Goal: Information Seeking & Learning: Check status

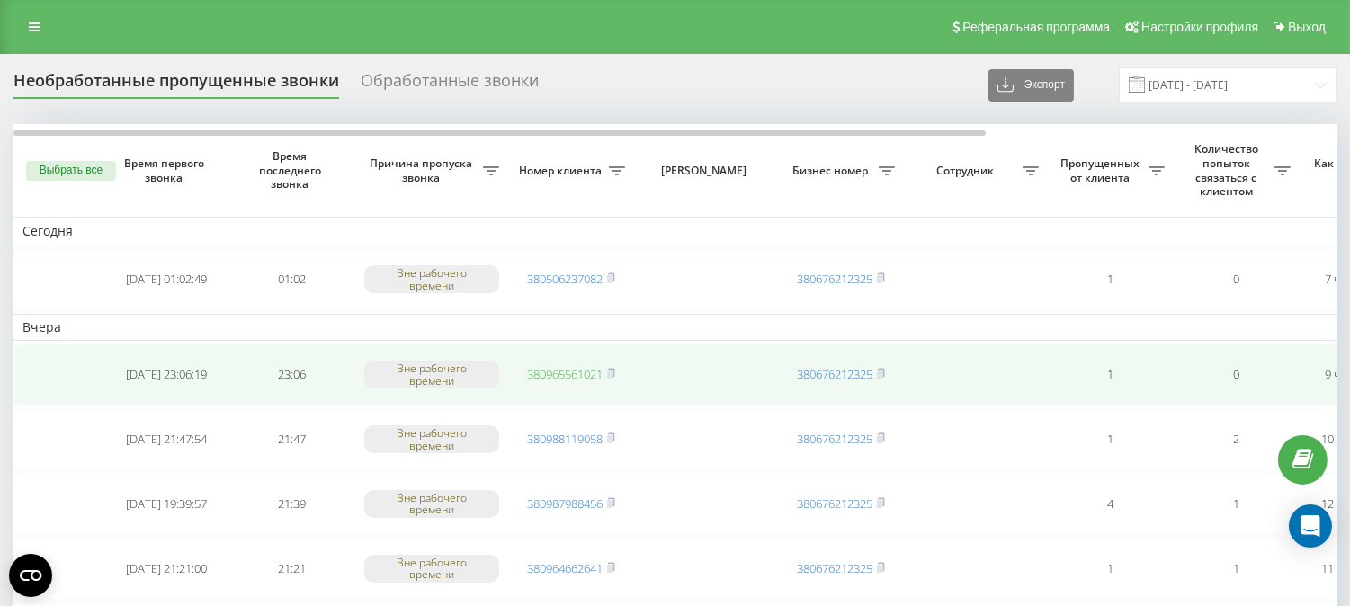
click at [568, 371] on link "380965561021" at bounding box center [565, 374] width 76 height 16
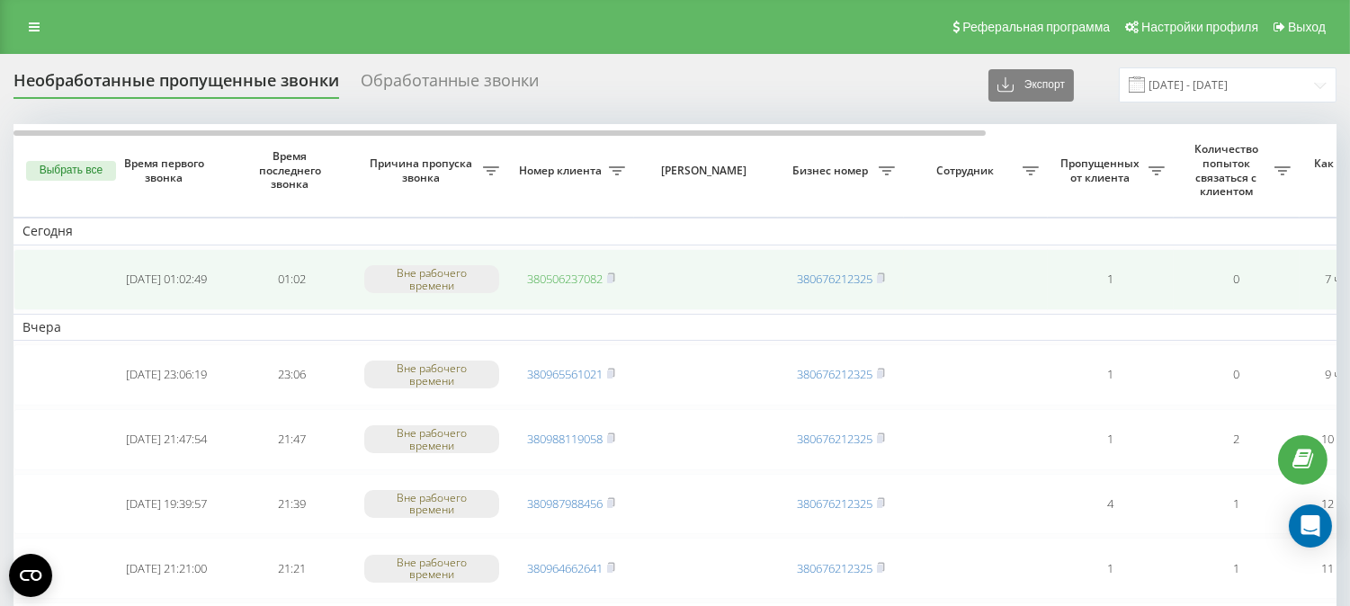
click at [577, 279] on link "380506237082" at bounding box center [565, 279] width 76 height 16
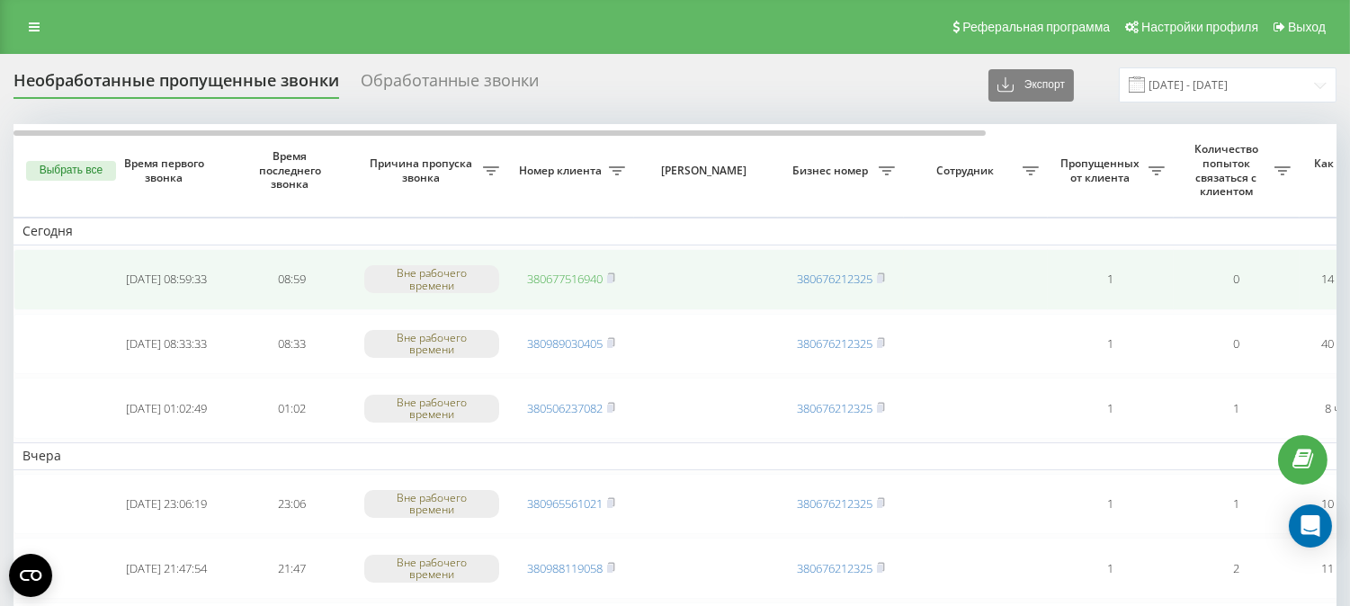
click at [567, 271] on link "380677516940" at bounding box center [565, 279] width 76 height 16
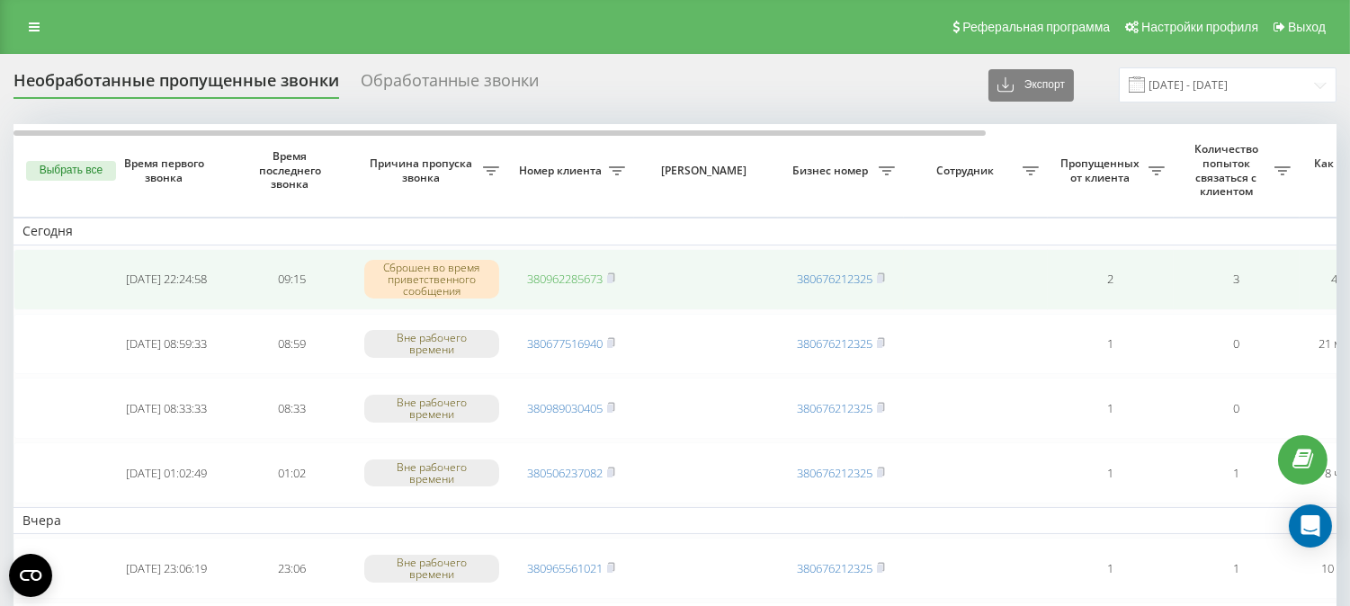
click at [560, 275] on link "380962285673" at bounding box center [565, 279] width 76 height 16
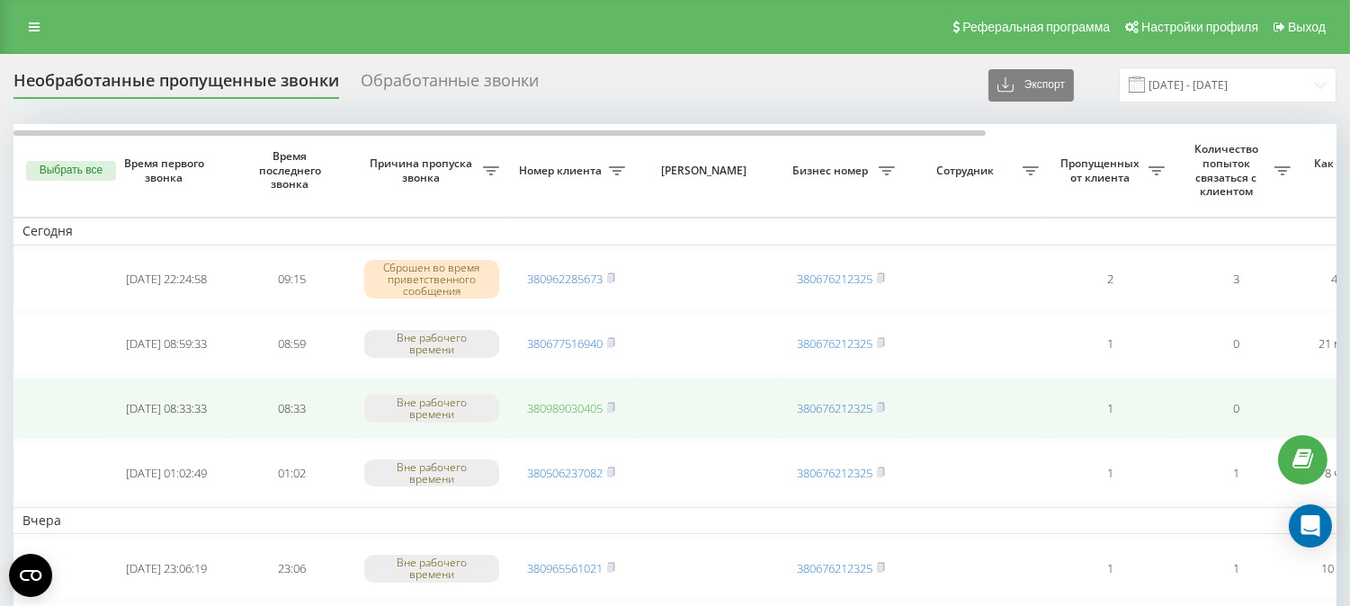
click at [554, 407] on link "380989030405" at bounding box center [565, 408] width 76 height 16
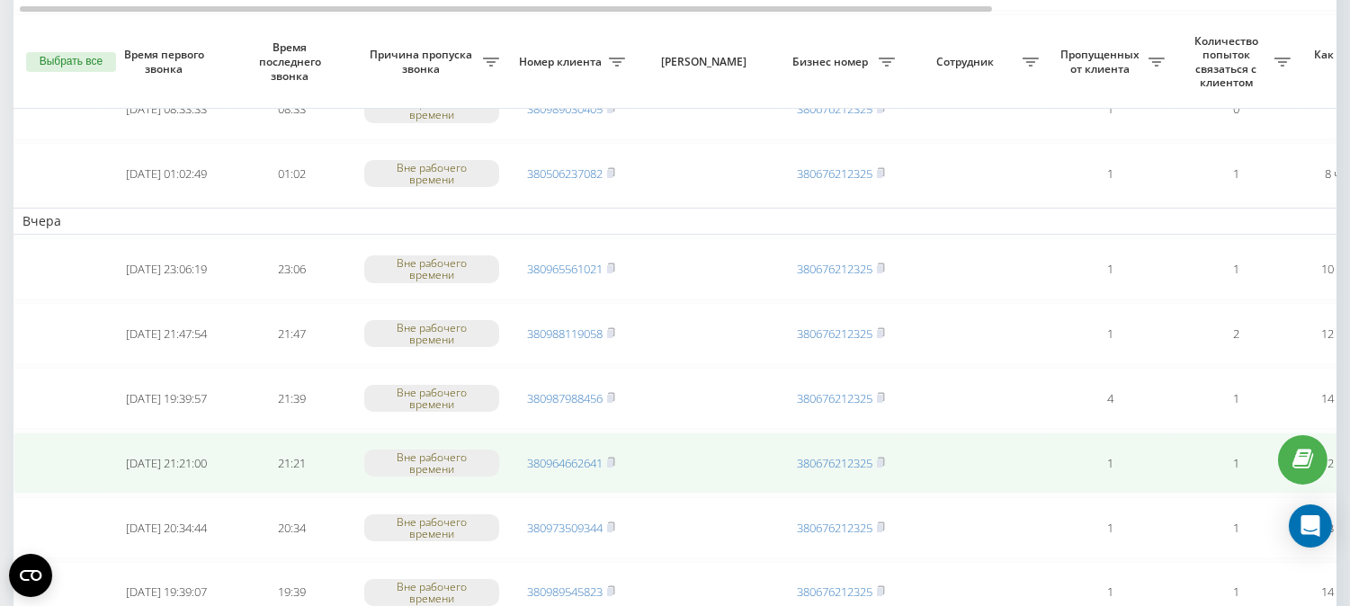
scroll to position [499, 0]
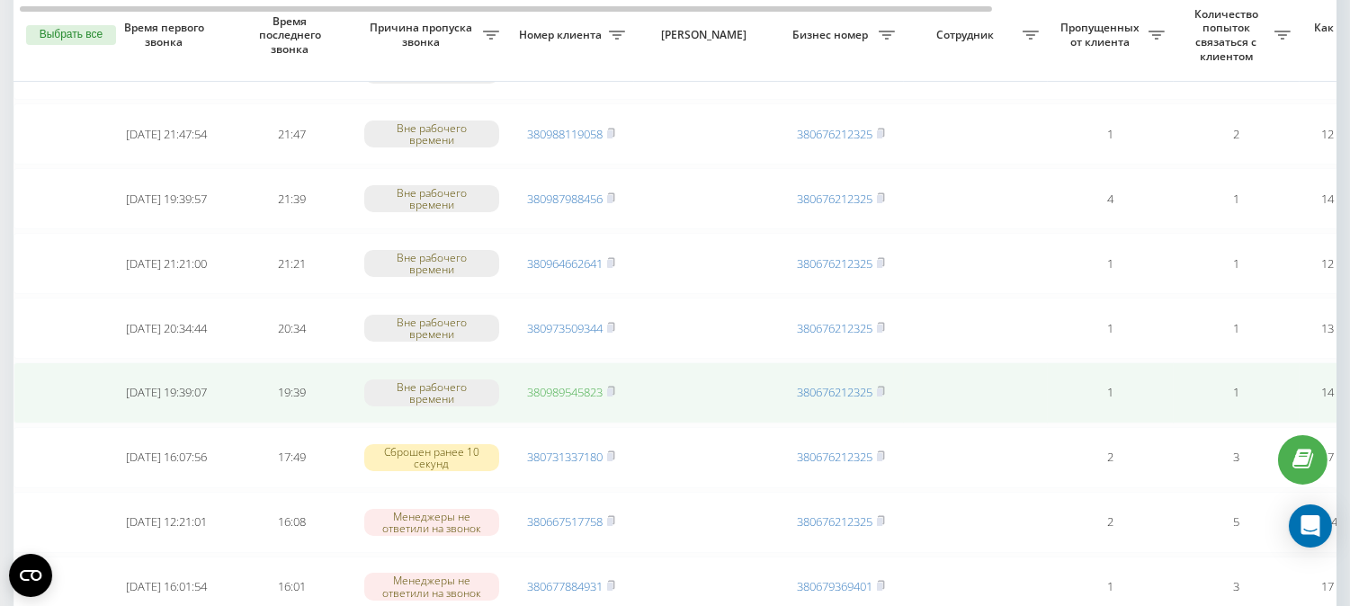
click at [556, 385] on link "380989545823" at bounding box center [565, 392] width 76 height 16
click at [547, 384] on link "380989545823" at bounding box center [565, 392] width 76 height 16
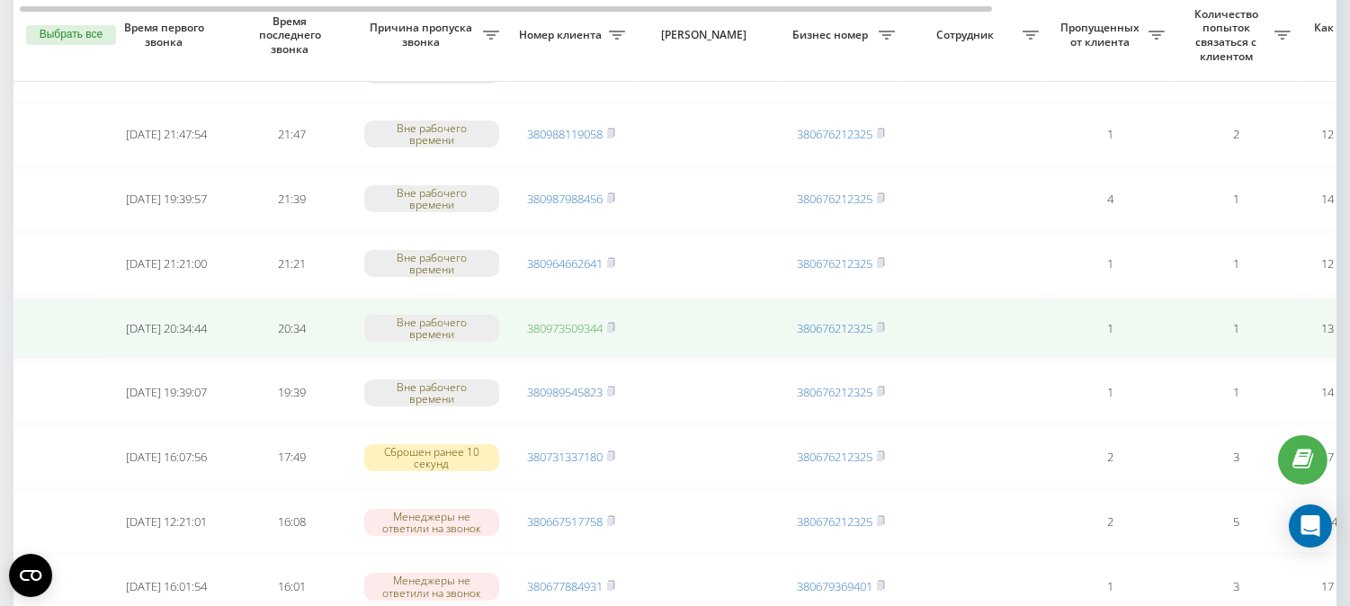
click at [545, 322] on link "380973509344" at bounding box center [565, 328] width 76 height 16
click at [559, 328] on link "380973509344" at bounding box center [565, 328] width 76 height 16
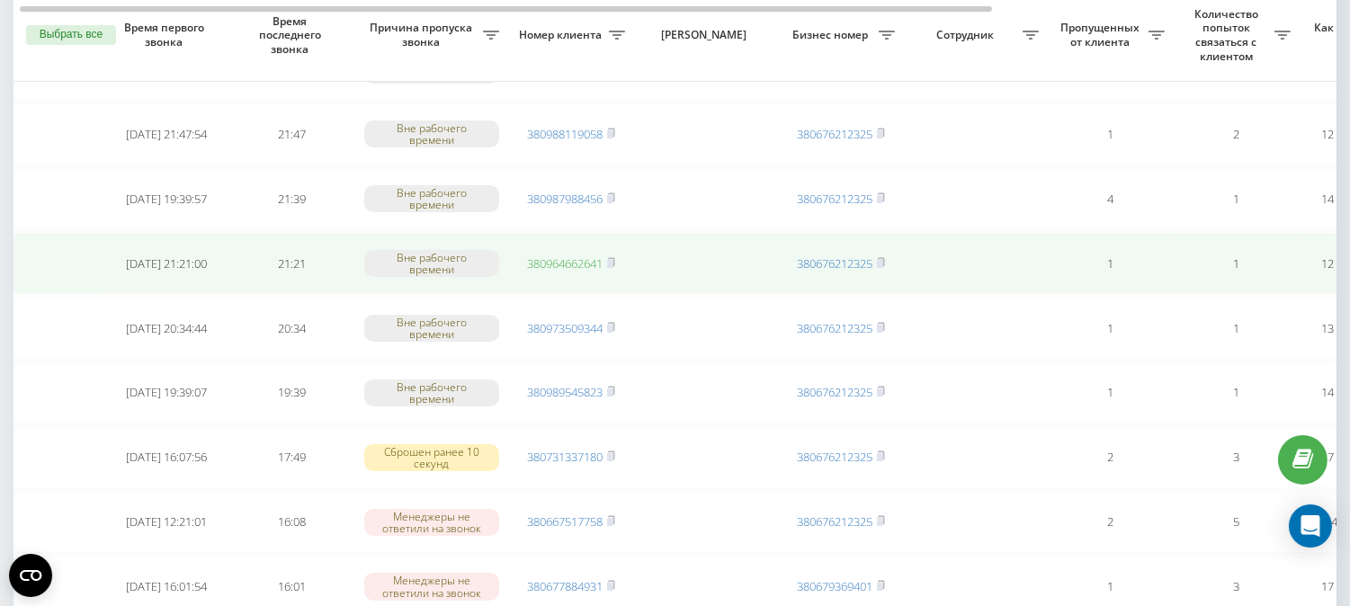
click at [570, 257] on link "380964662641" at bounding box center [565, 263] width 76 height 16
click at [577, 256] on link "380964662641" at bounding box center [565, 263] width 76 height 16
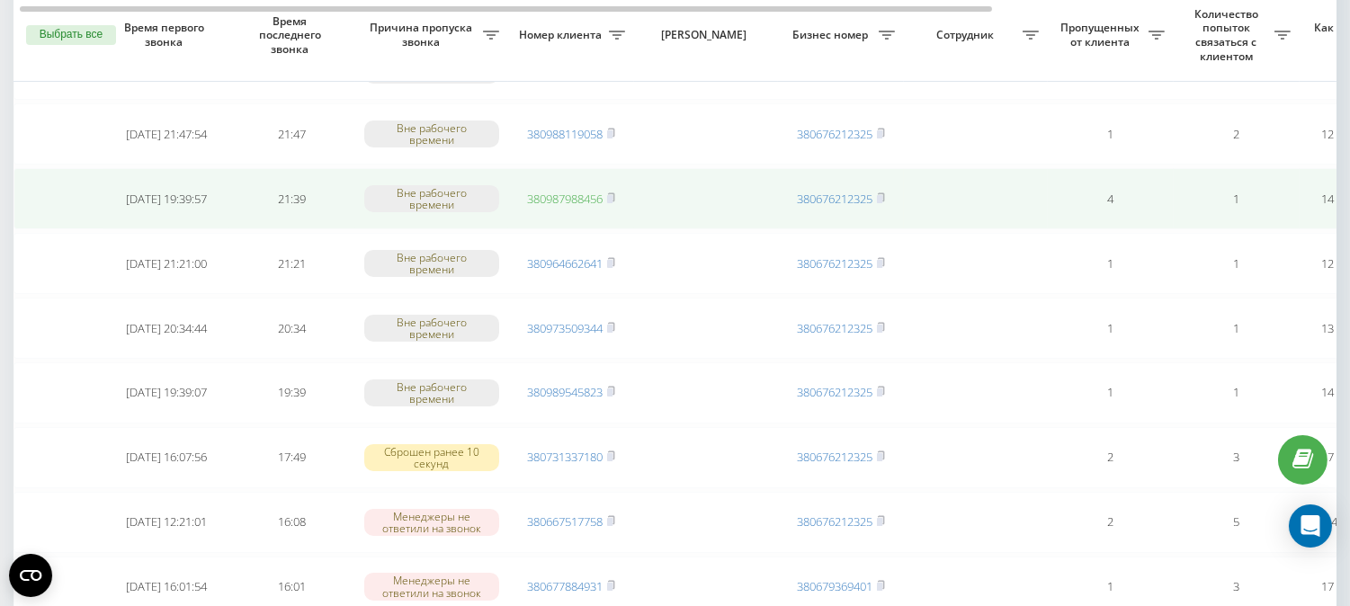
click at [561, 192] on link "380987988456" at bounding box center [565, 199] width 76 height 16
click at [553, 193] on link "380987988456" at bounding box center [565, 199] width 76 height 16
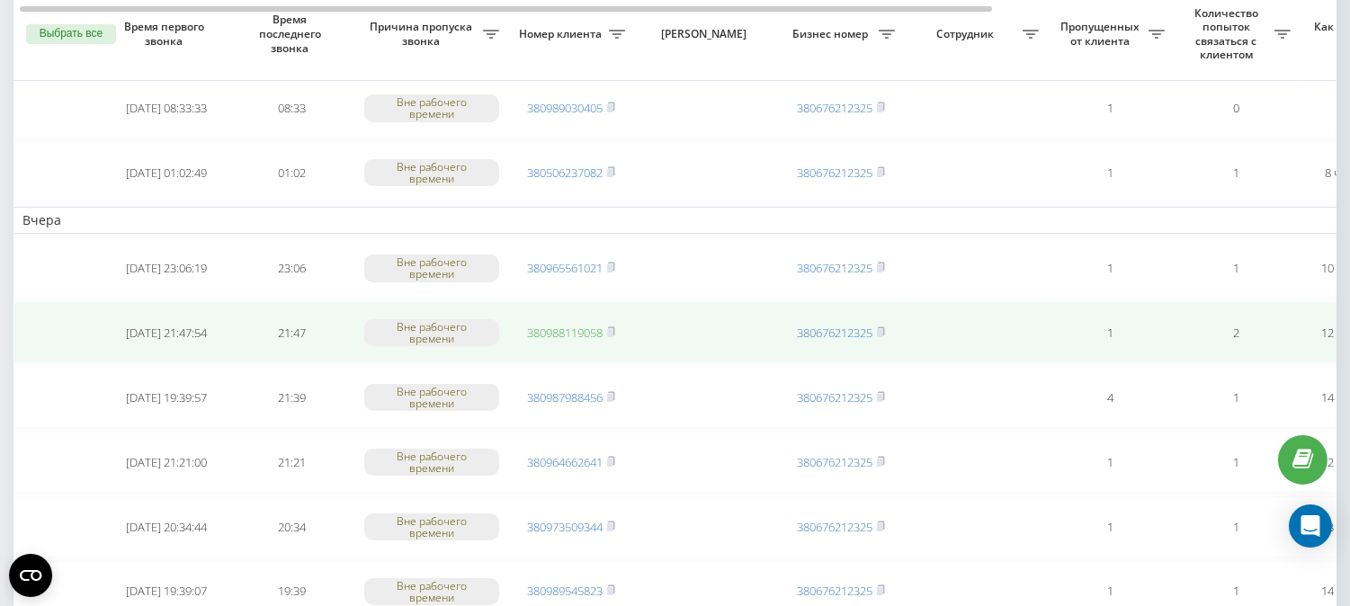
scroll to position [300, 0]
click at [562, 327] on link "380988119058" at bounding box center [565, 334] width 76 height 16
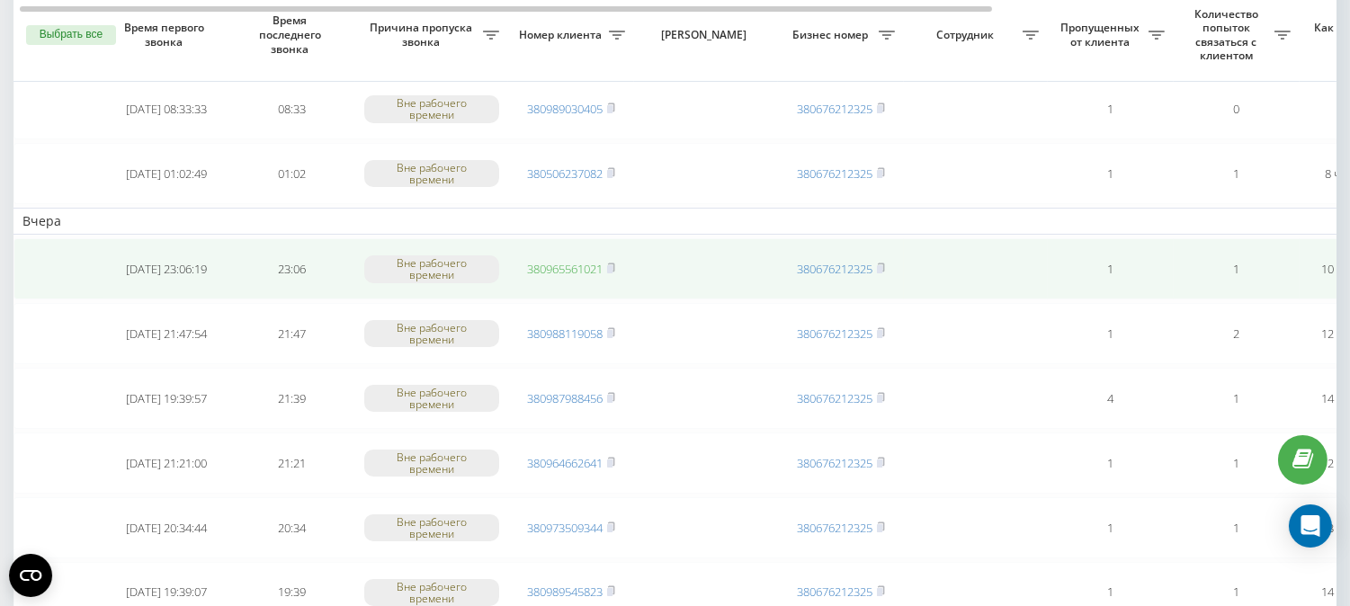
click at [580, 268] on link "380965561021" at bounding box center [565, 269] width 76 height 16
click at [560, 263] on link "380965561021" at bounding box center [565, 269] width 76 height 16
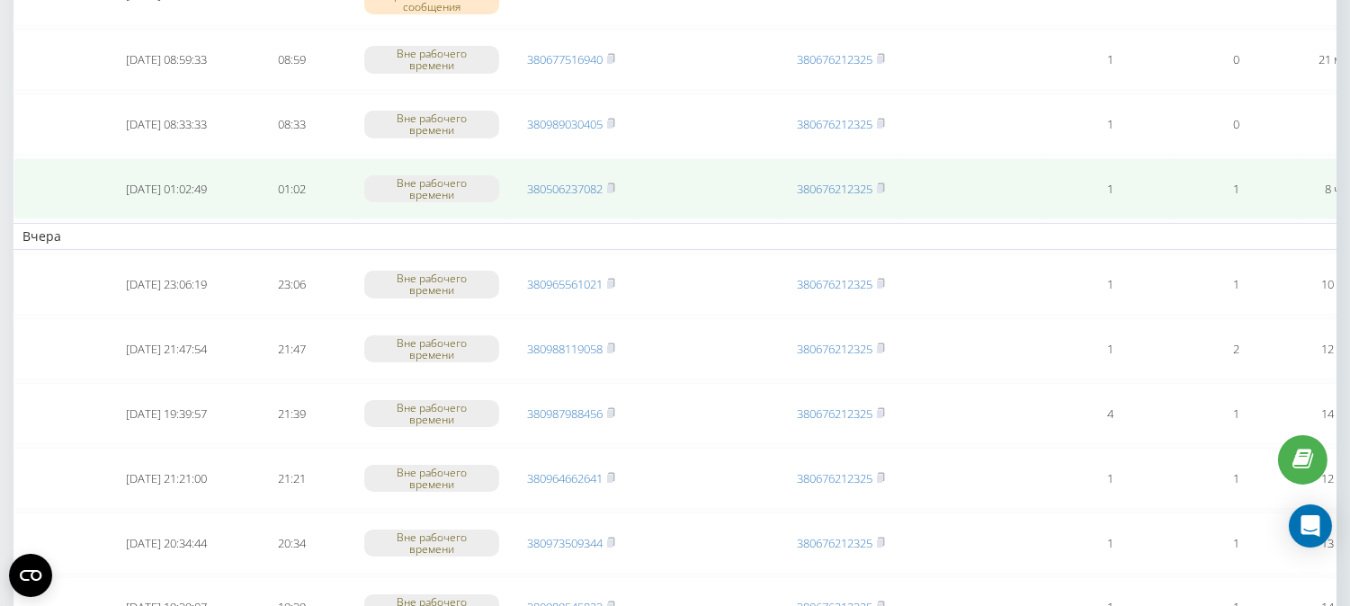
scroll to position [100, 0]
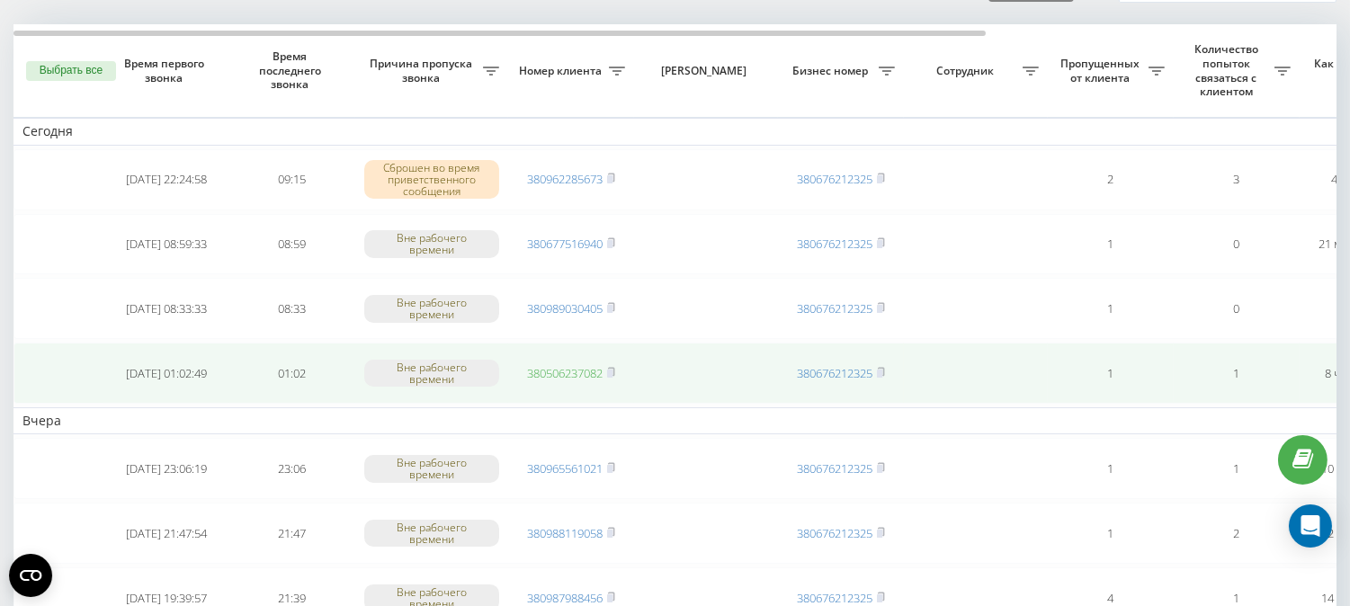
click at [545, 366] on link "380506237082" at bounding box center [565, 373] width 76 height 16
click at [562, 370] on link "380506237082" at bounding box center [565, 373] width 76 height 16
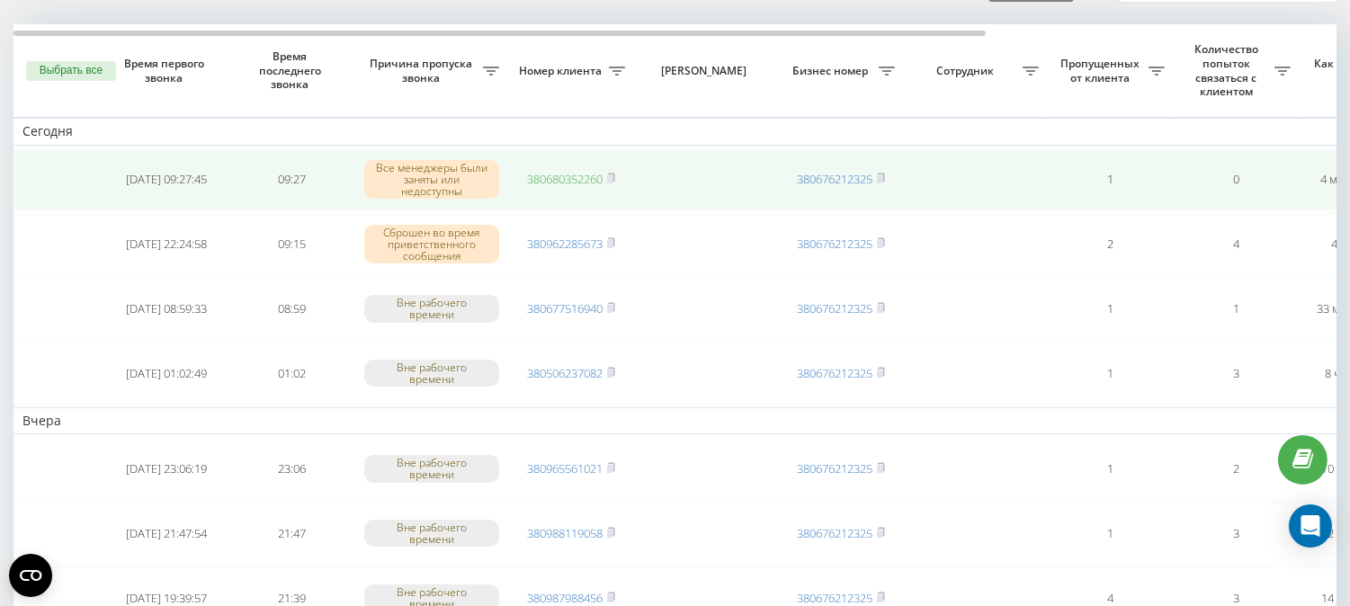
click at [550, 174] on link "380680352260" at bounding box center [565, 179] width 76 height 16
click at [549, 174] on link "380730538326" at bounding box center [565, 179] width 76 height 16
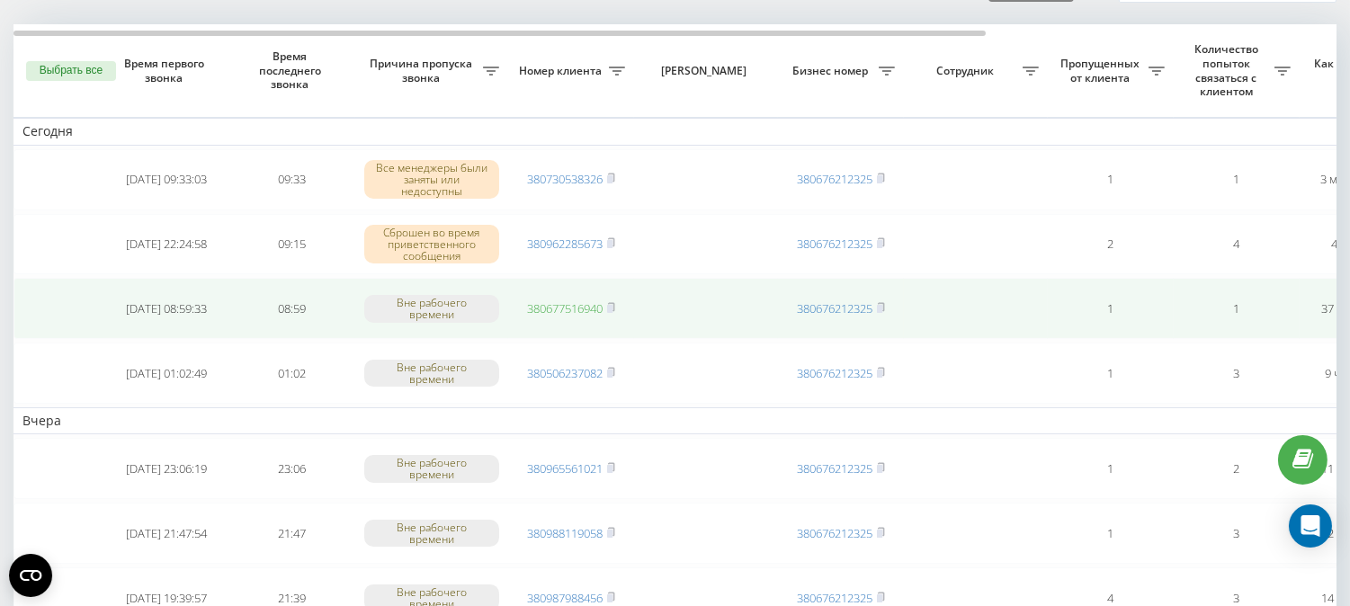
click at [554, 307] on link "380677516940" at bounding box center [565, 308] width 76 height 16
click at [553, 300] on link "380677516940" at bounding box center [565, 308] width 76 height 16
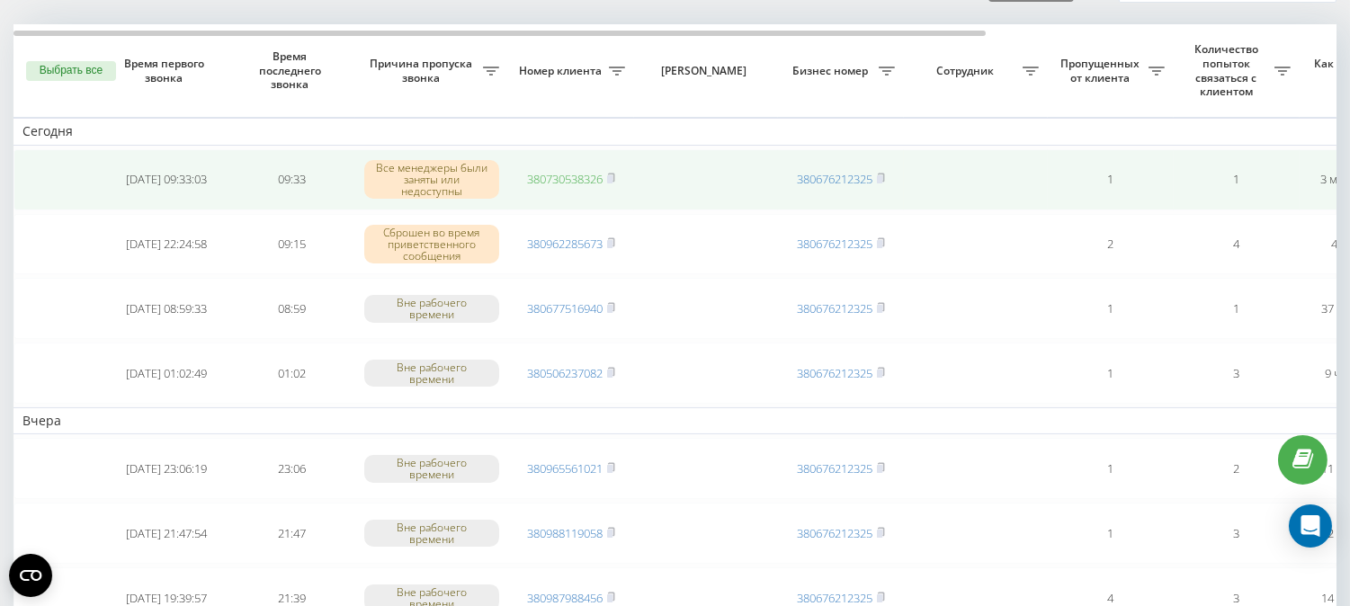
click at [564, 182] on link "380730538326" at bounding box center [565, 179] width 76 height 16
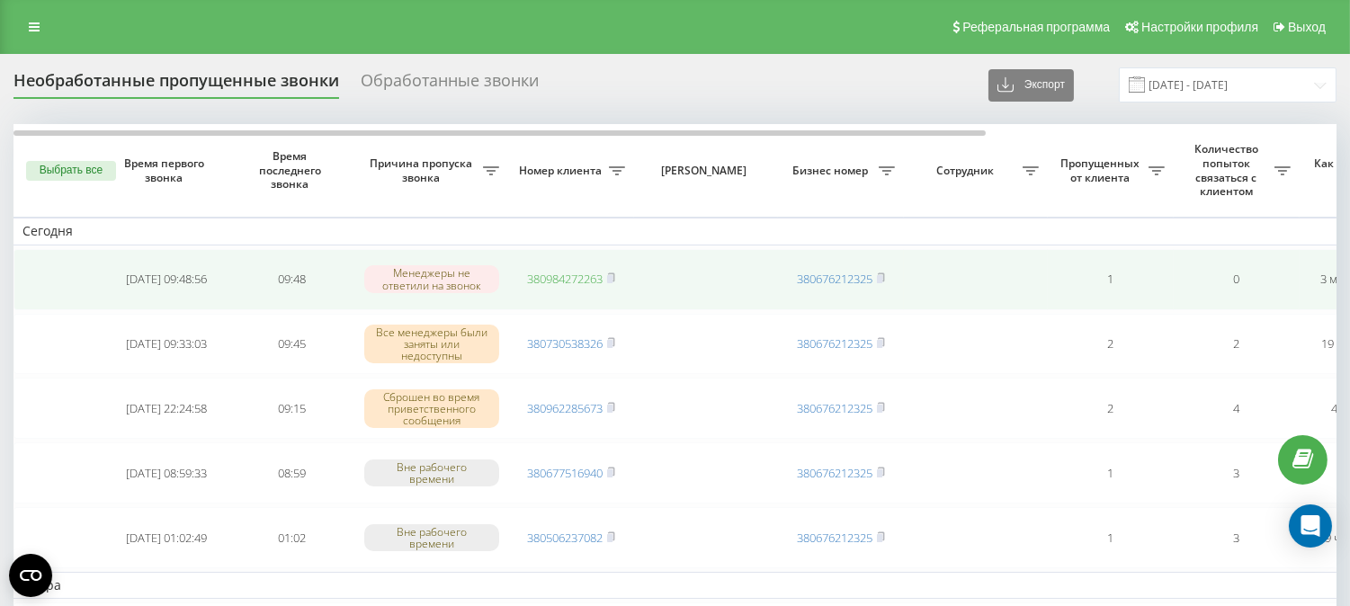
click at [540, 272] on link "380984272263" at bounding box center [565, 279] width 76 height 16
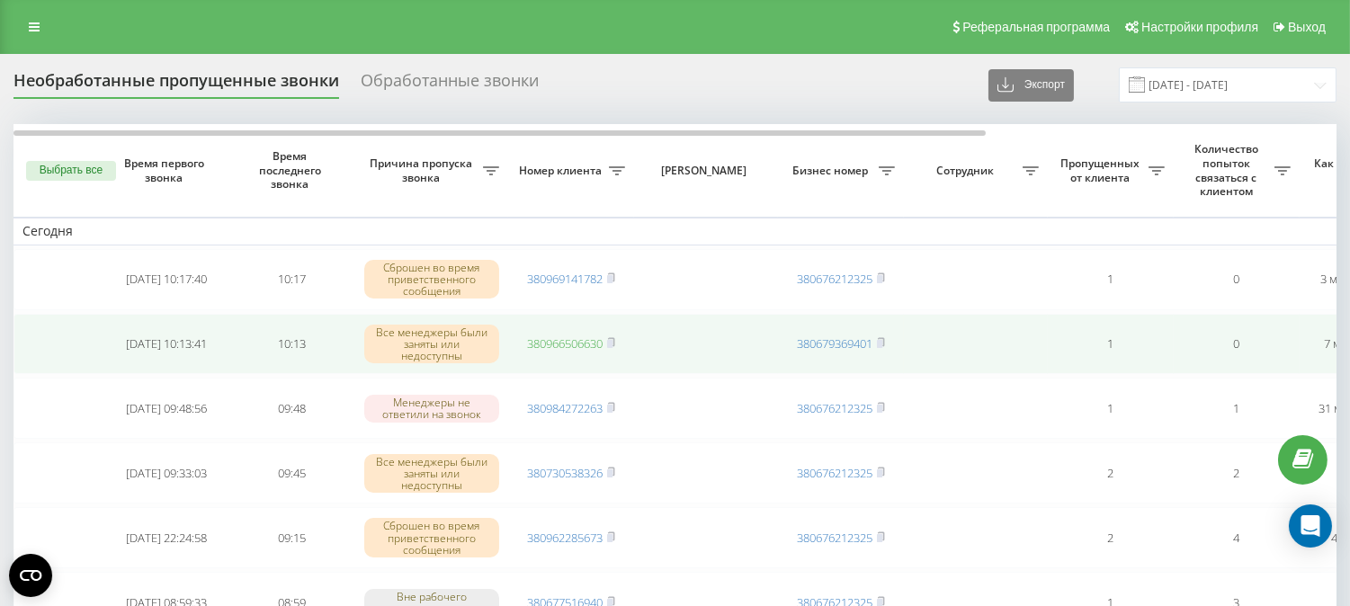
click at [538, 342] on link "380966506630" at bounding box center [565, 343] width 76 height 16
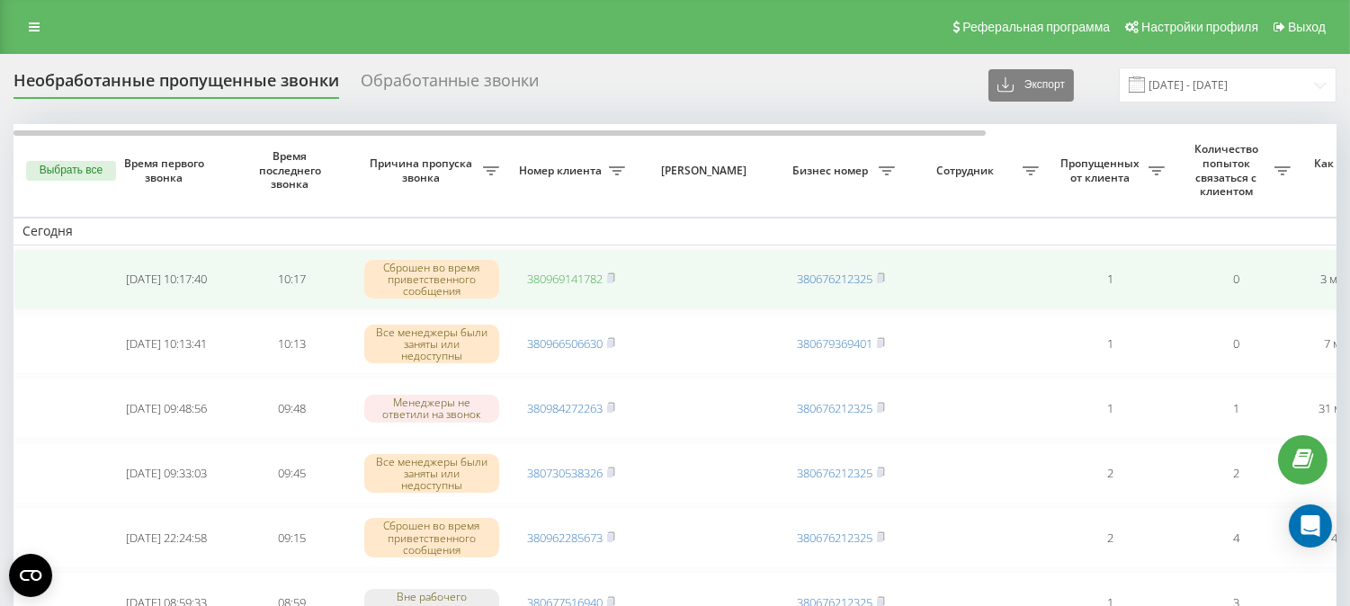
click at [562, 272] on link "380969141782" at bounding box center [565, 279] width 76 height 16
click at [569, 282] on link "380969141782" at bounding box center [565, 279] width 76 height 16
click at [541, 281] on link "380969141782" at bounding box center [565, 279] width 76 height 16
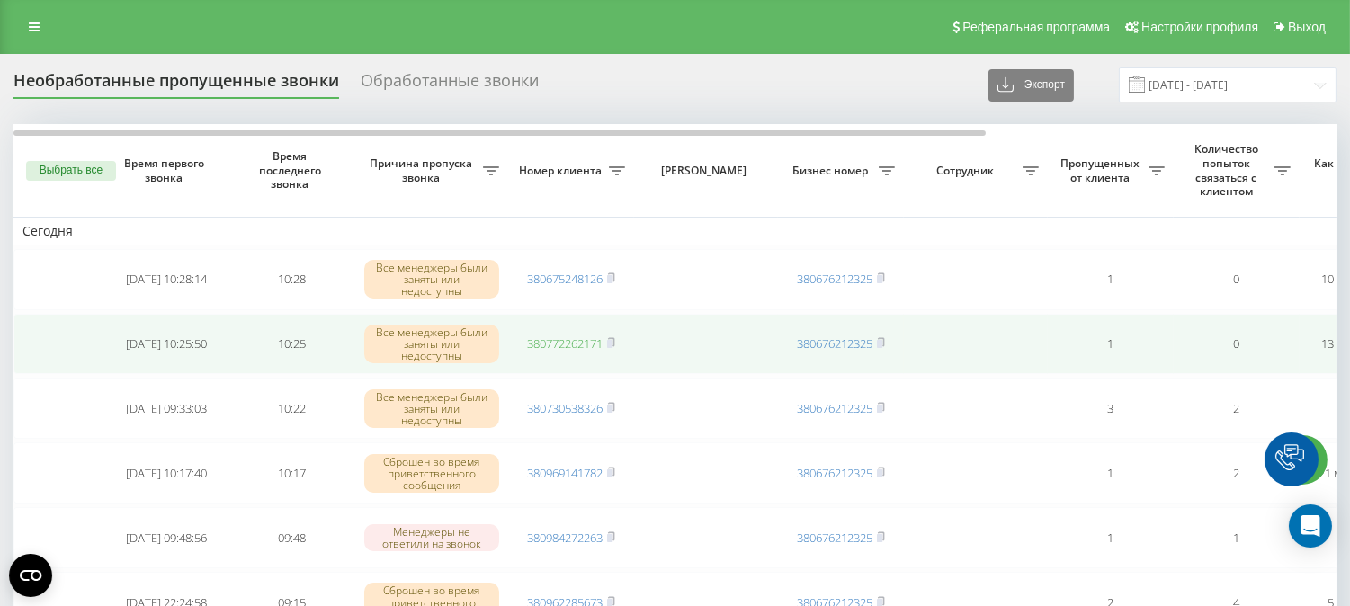
click at [558, 344] on link "380772262171" at bounding box center [565, 343] width 76 height 16
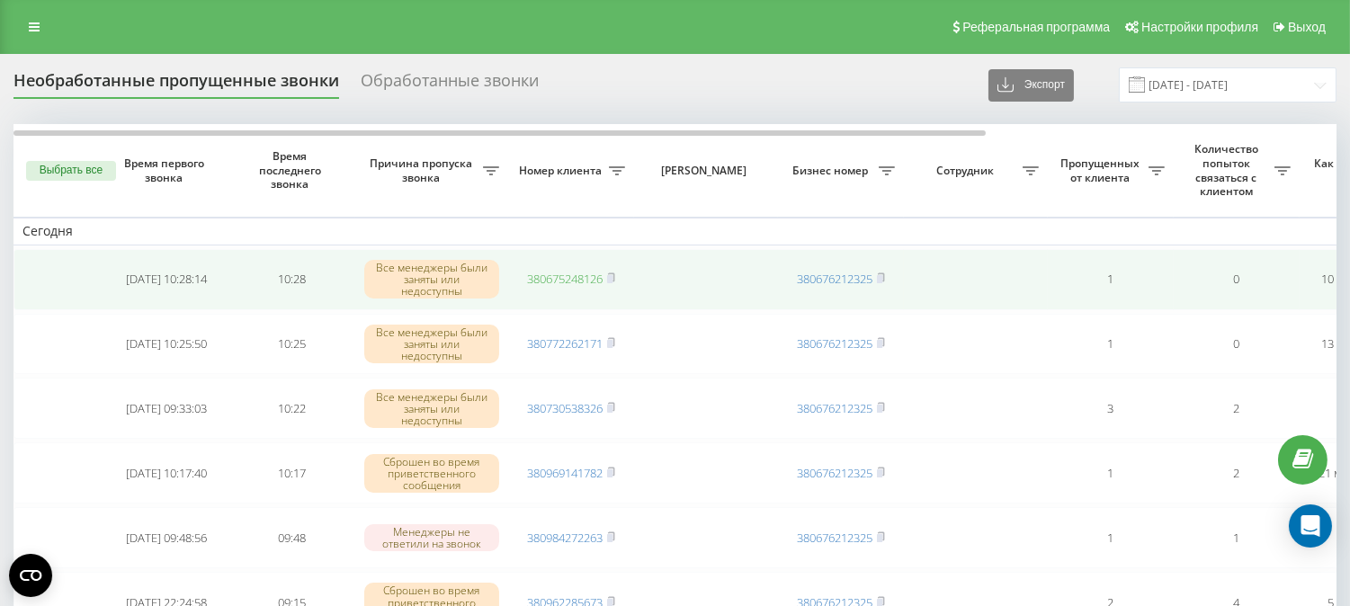
click at [558, 277] on link "380675248126" at bounding box center [565, 279] width 76 height 16
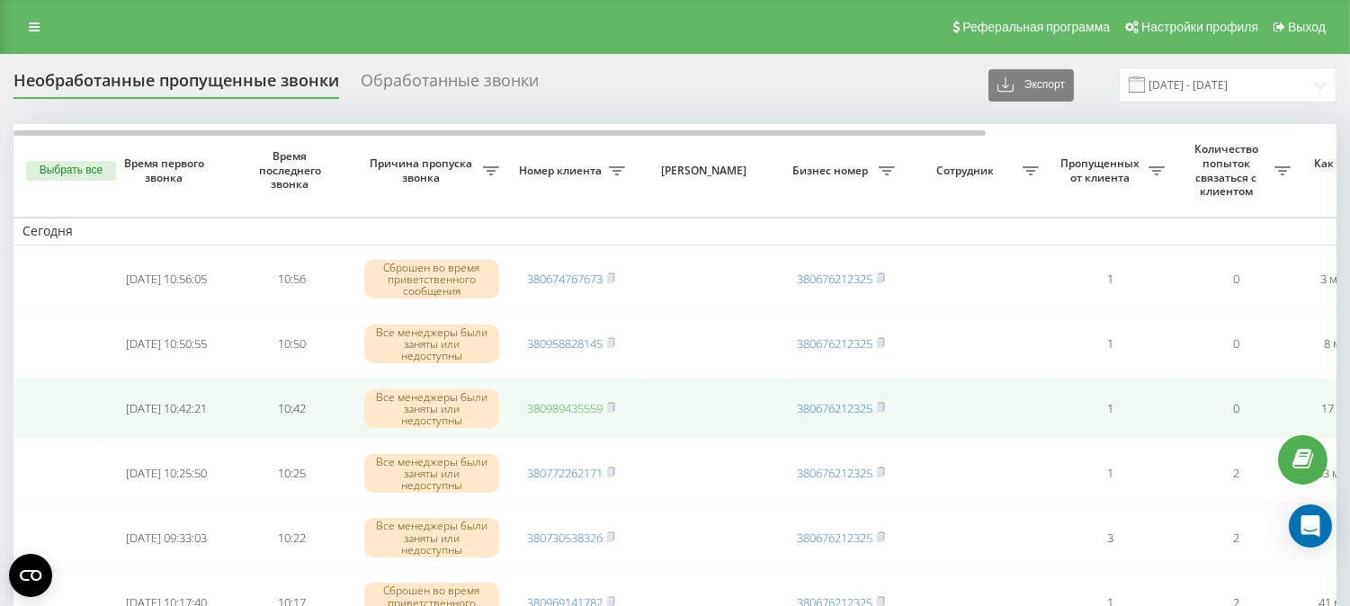
click at [553, 406] on link "380989435559" at bounding box center [565, 408] width 76 height 16
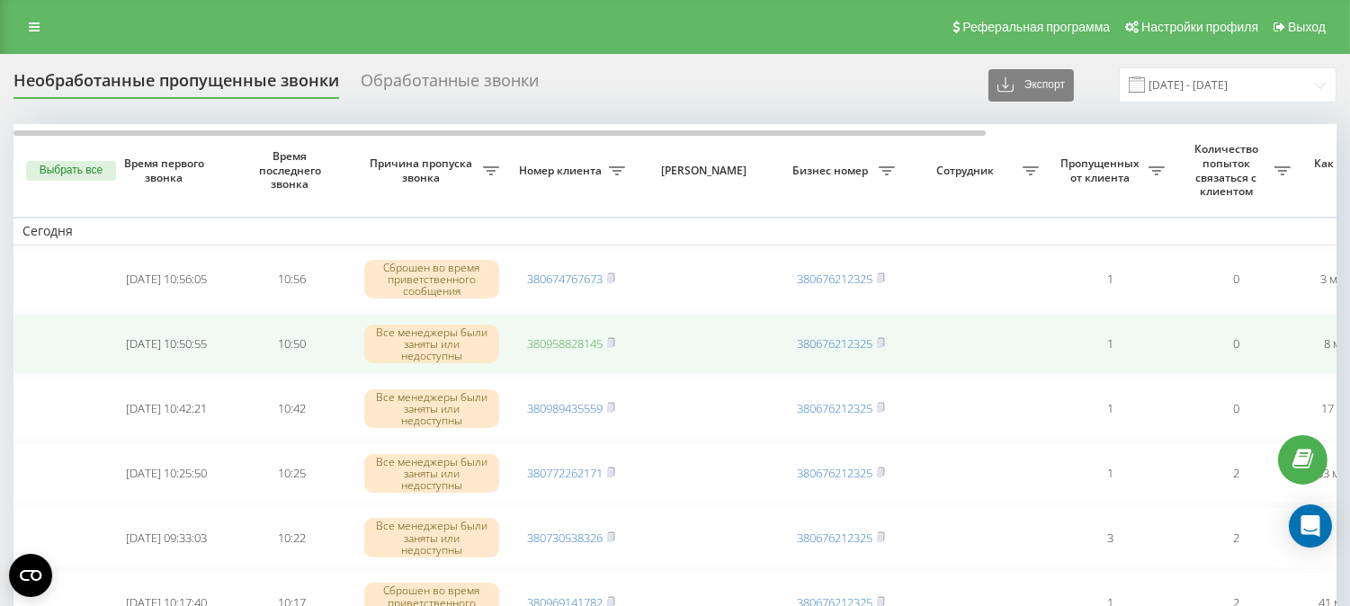
click at [551, 343] on link "380958828145" at bounding box center [565, 343] width 76 height 16
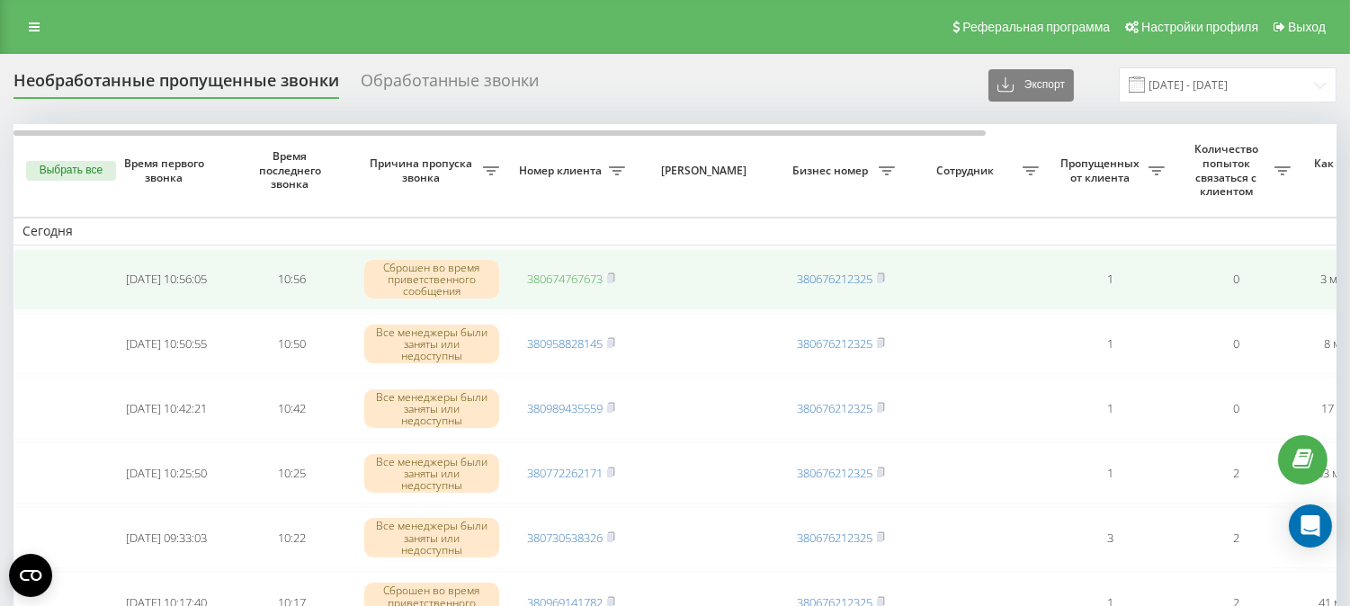
click at [531, 279] on link "380674767673" at bounding box center [565, 279] width 76 height 16
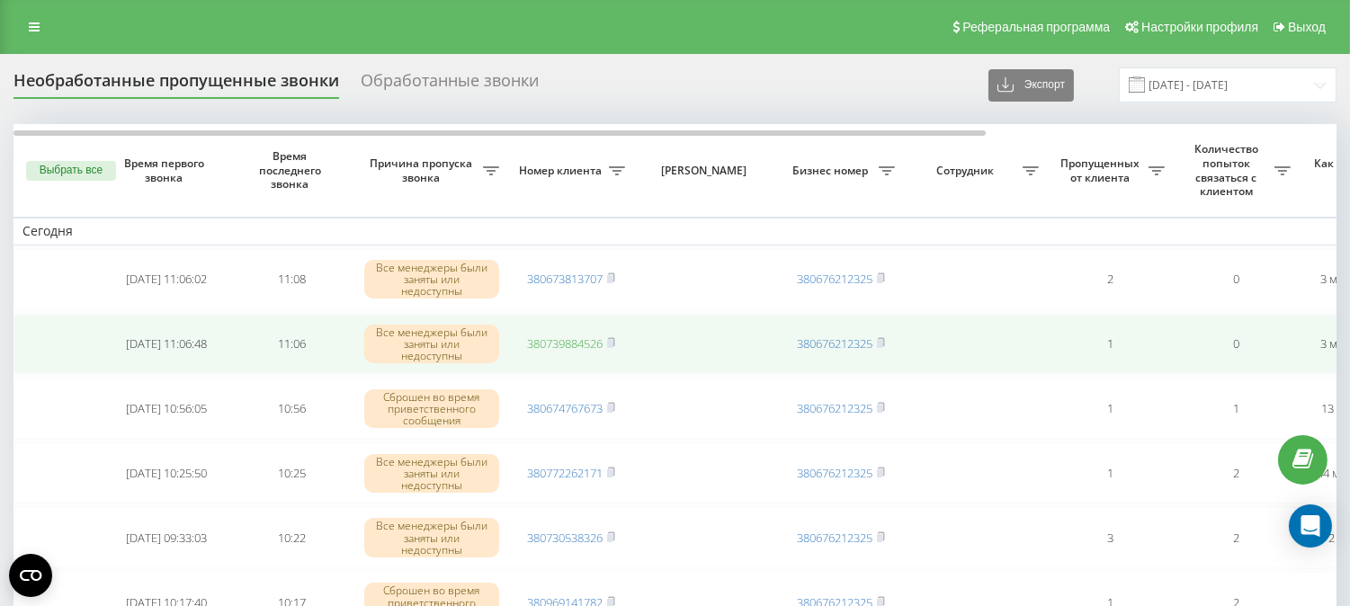
click at [552, 336] on link "380739884526" at bounding box center [565, 343] width 76 height 16
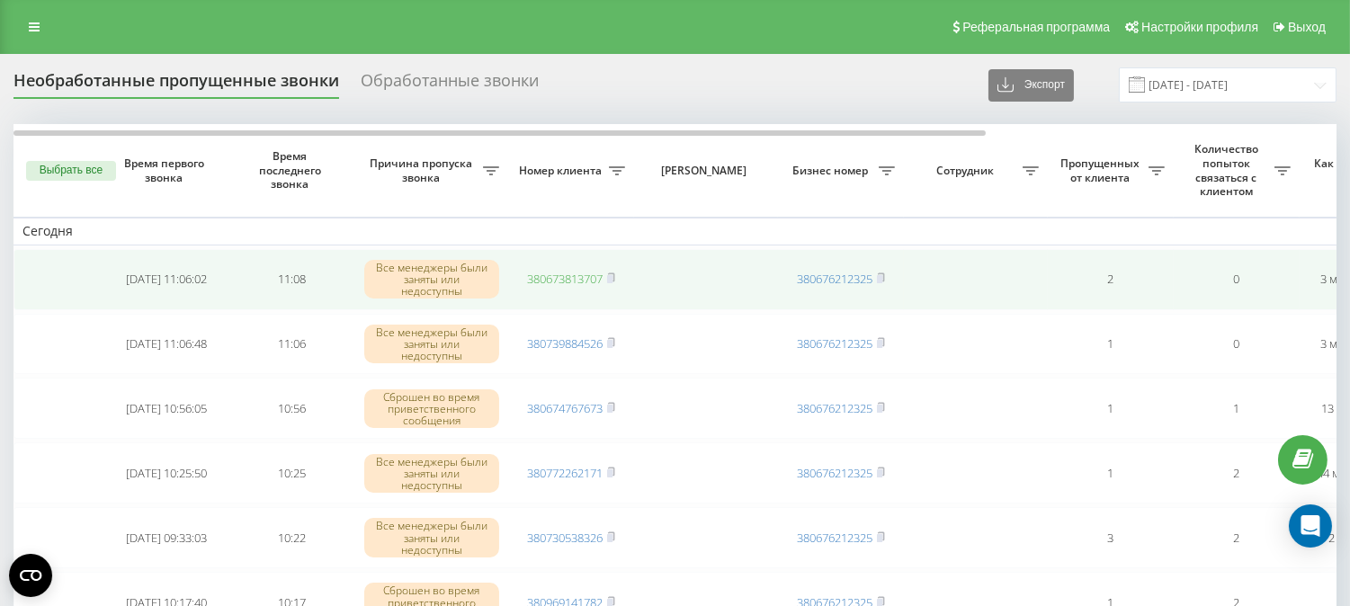
click at [541, 272] on link "380673813707" at bounding box center [565, 279] width 76 height 16
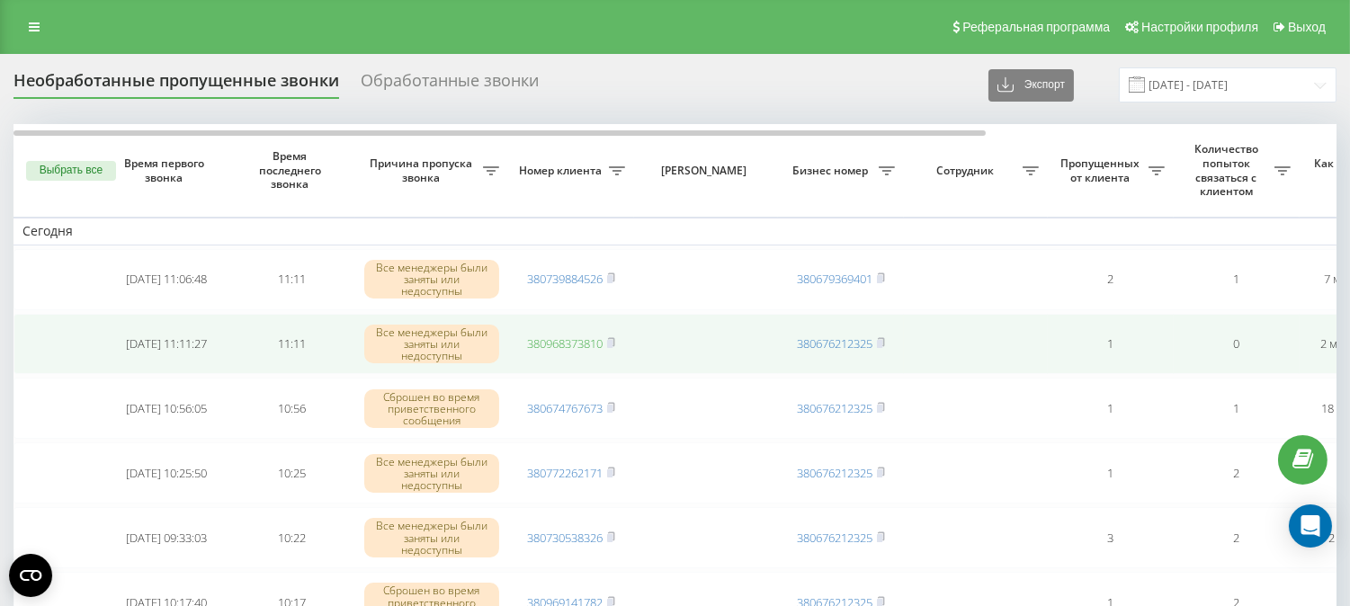
click at [540, 342] on link "380968373810" at bounding box center [565, 343] width 76 height 16
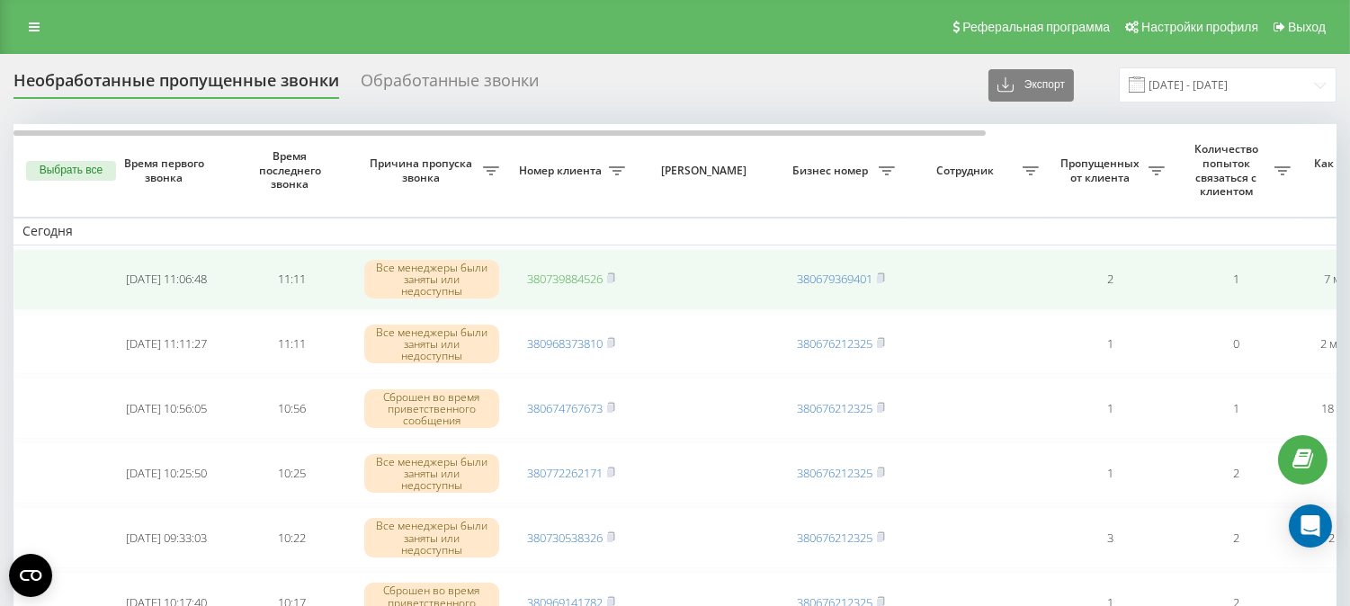
click at [570, 274] on link "380739884526" at bounding box center [565, 279] width 76 height 16
drag, startPoint x: 560, startPoint y: 274, endPoint x: 552, endPoint y: 270, distance: 9.3
click at [560, 276] on link "380986373475" at bounding box center [565, 279] width 76 height 16
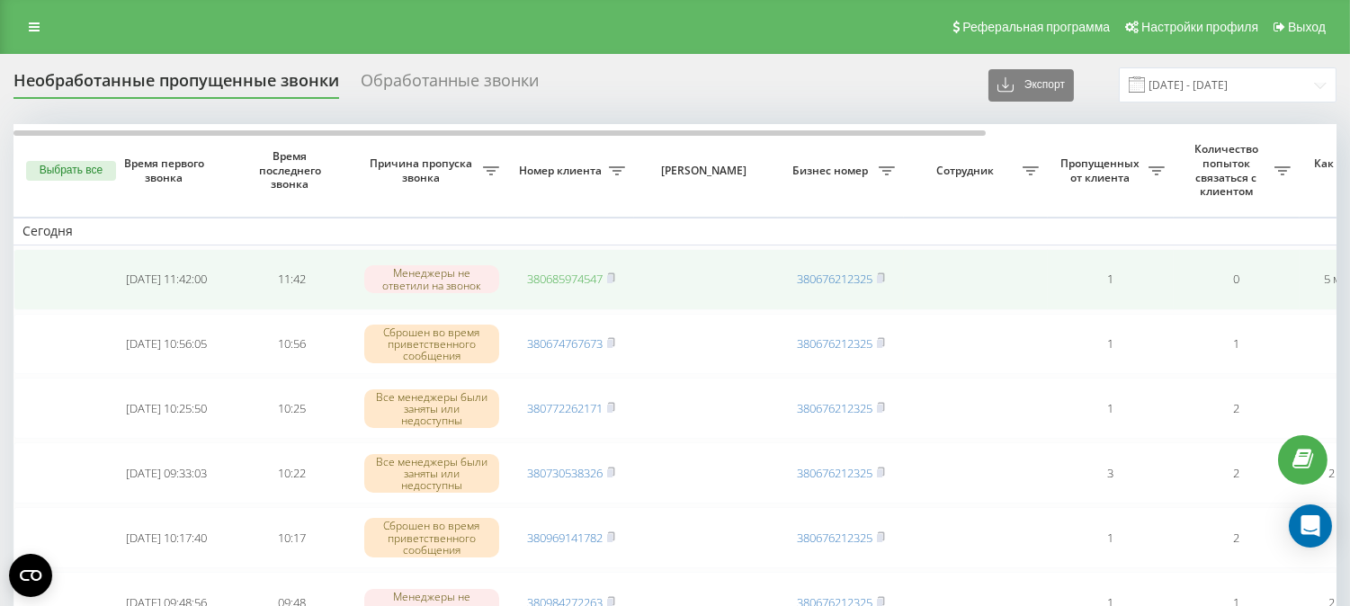
click at [550, 275] on link "380685974547" at bounding box center [565, 279] width 76 height 16
click at [585, 273] on link "380976087105" at bounding box center [565, 279] width 76 height 16
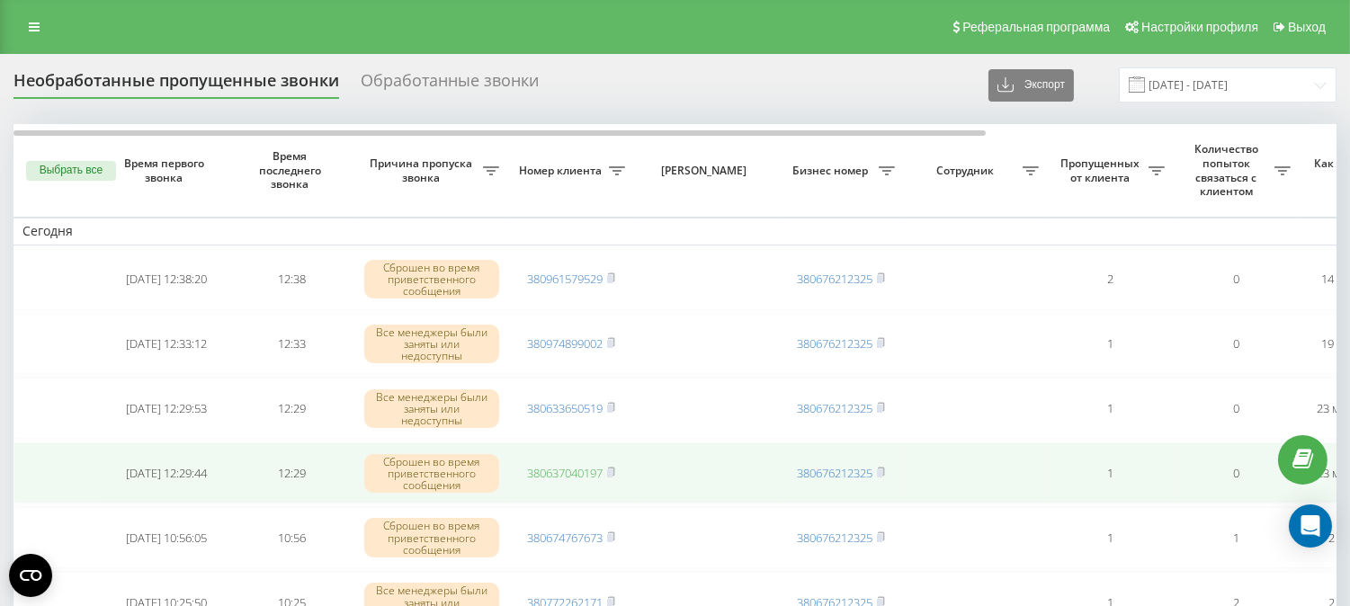
click at [533, 471] on link "380637040197" at bounding box center [565, 473] width 76 height 16
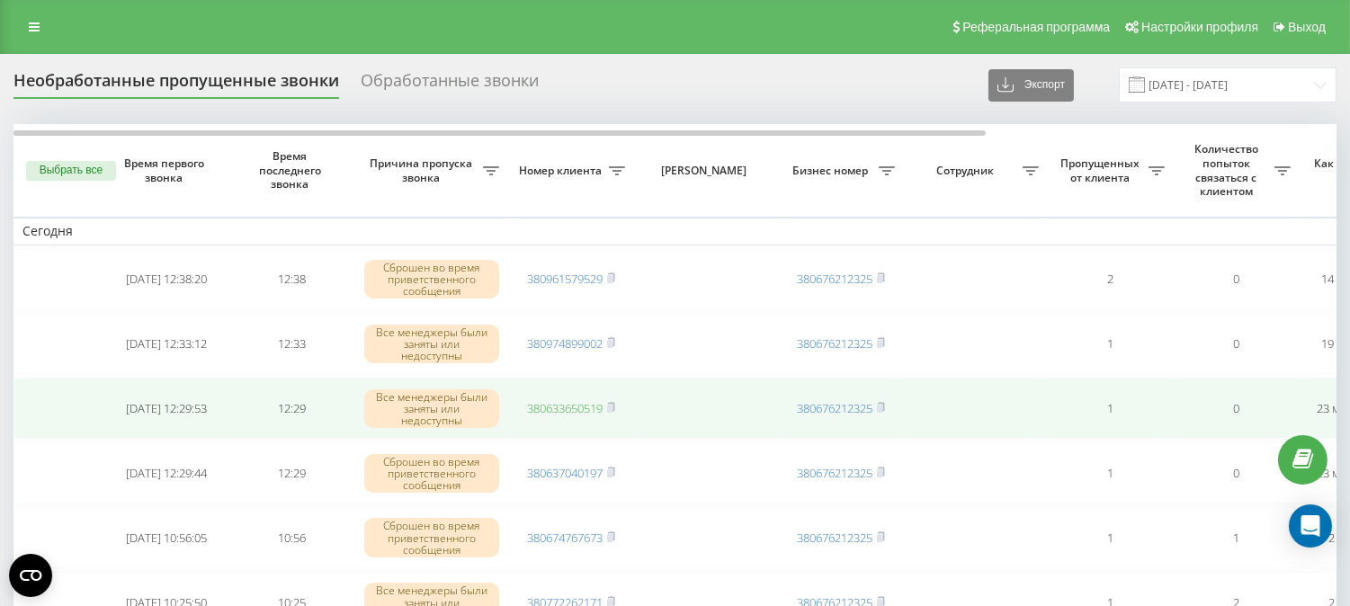
click at [544, 400] on link "380633650519" at bounding box center [565, 408] width 76 height 16
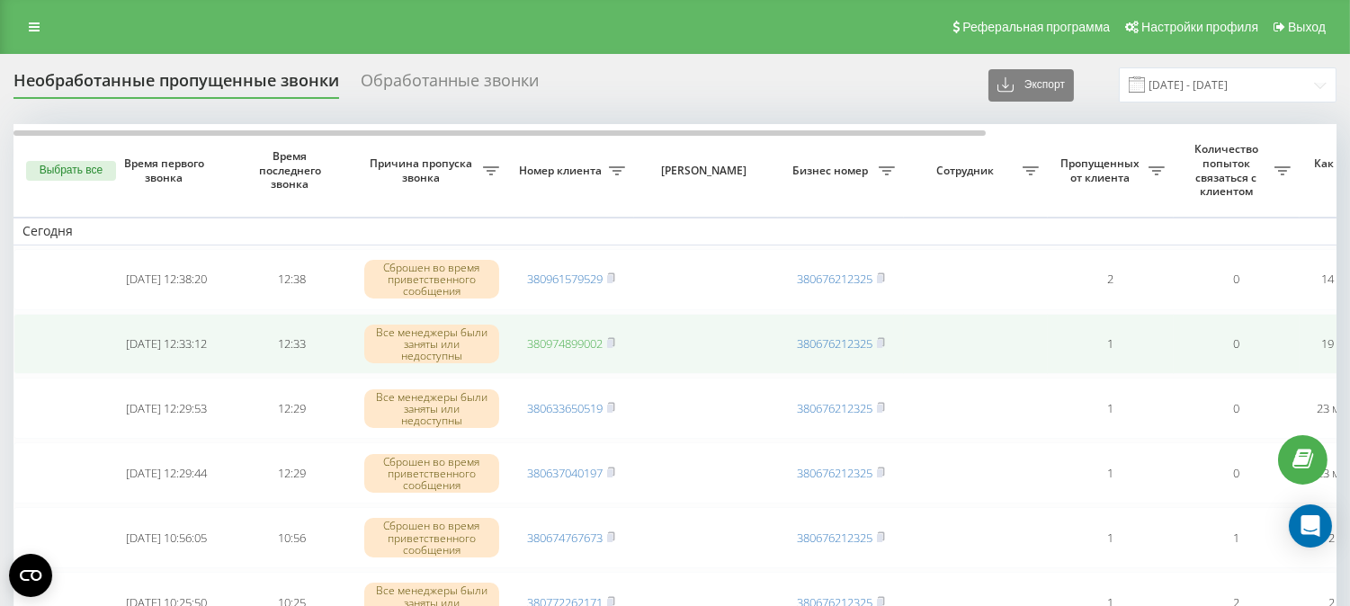
click at [544, 335] on link "380974899002" at bounding box center [565, 343] width 76 height 16
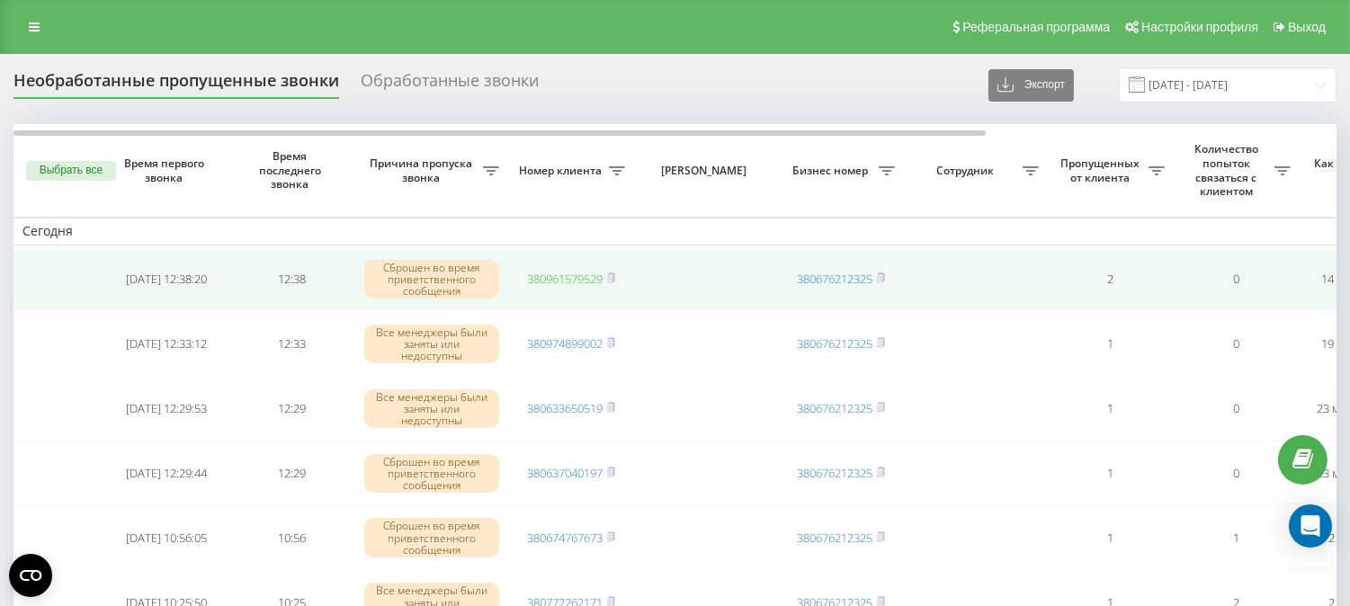
click at [547, 282] on link "380961579529" at bounding box center [565, 279] width 76 height 16
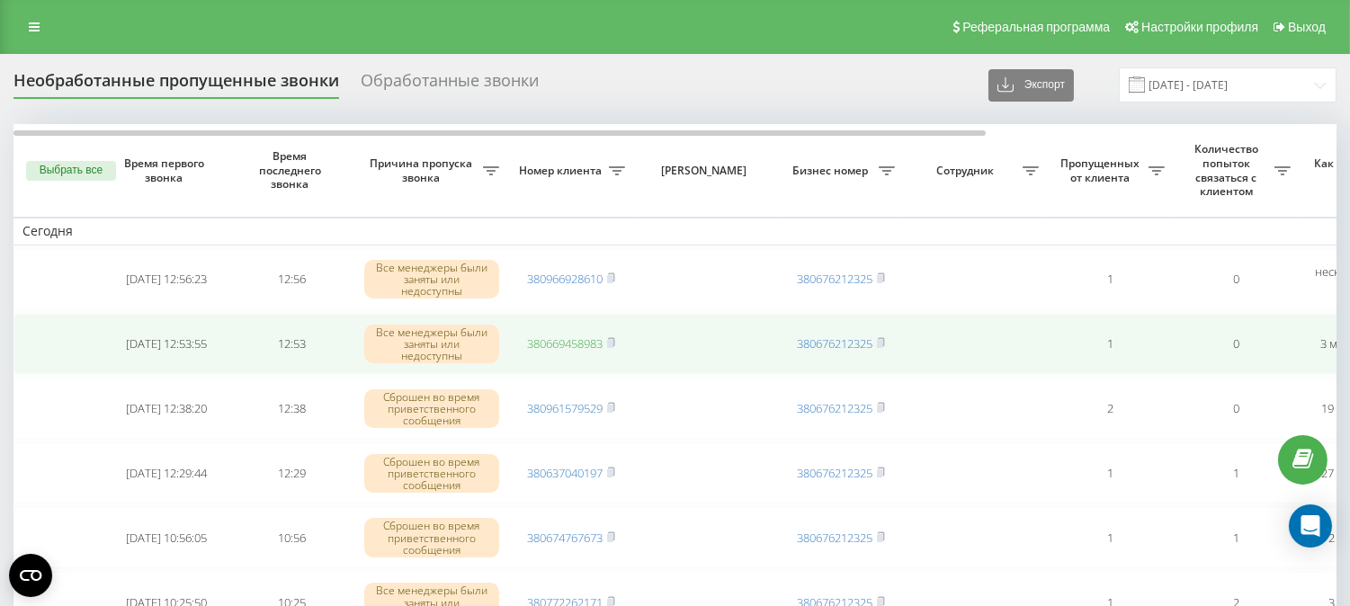
click at [547, 343] on link "380669458983" at bounding box center [565, 343] width 76 height 16
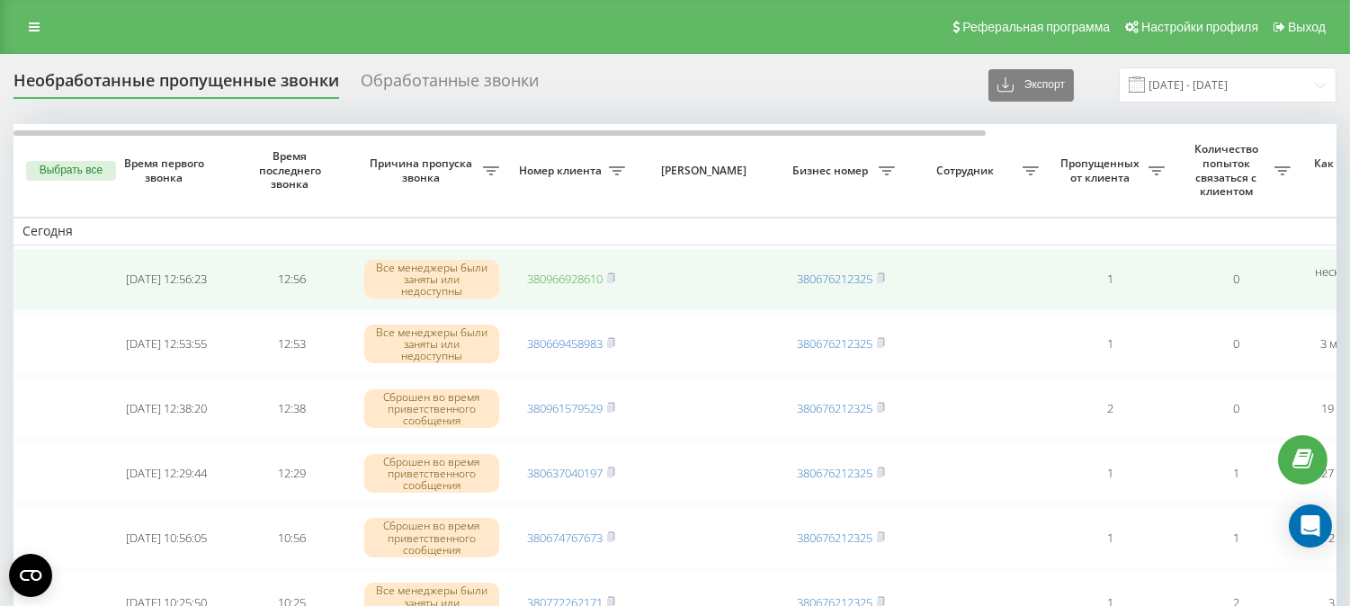
click at [532, 280] on link "380966928610" at bounding box center [565, 279] width 76 height 16
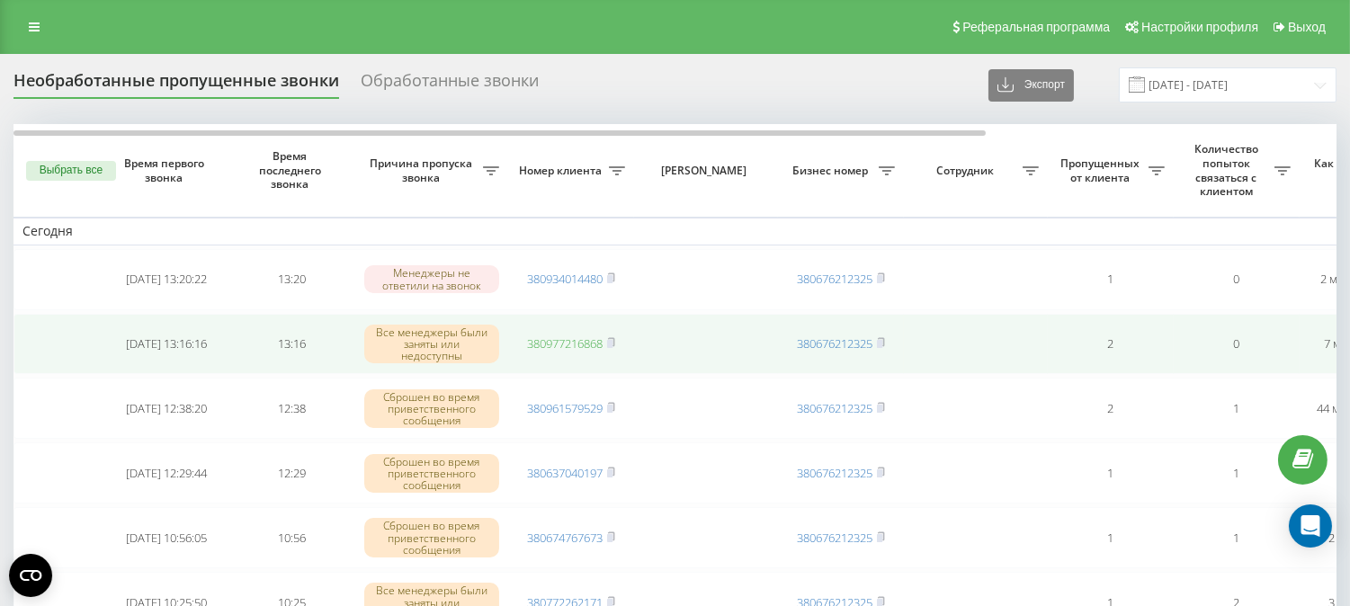
click at [556, 335] on link "380977216868" at bounding box center [565, 343] width 76 height 16
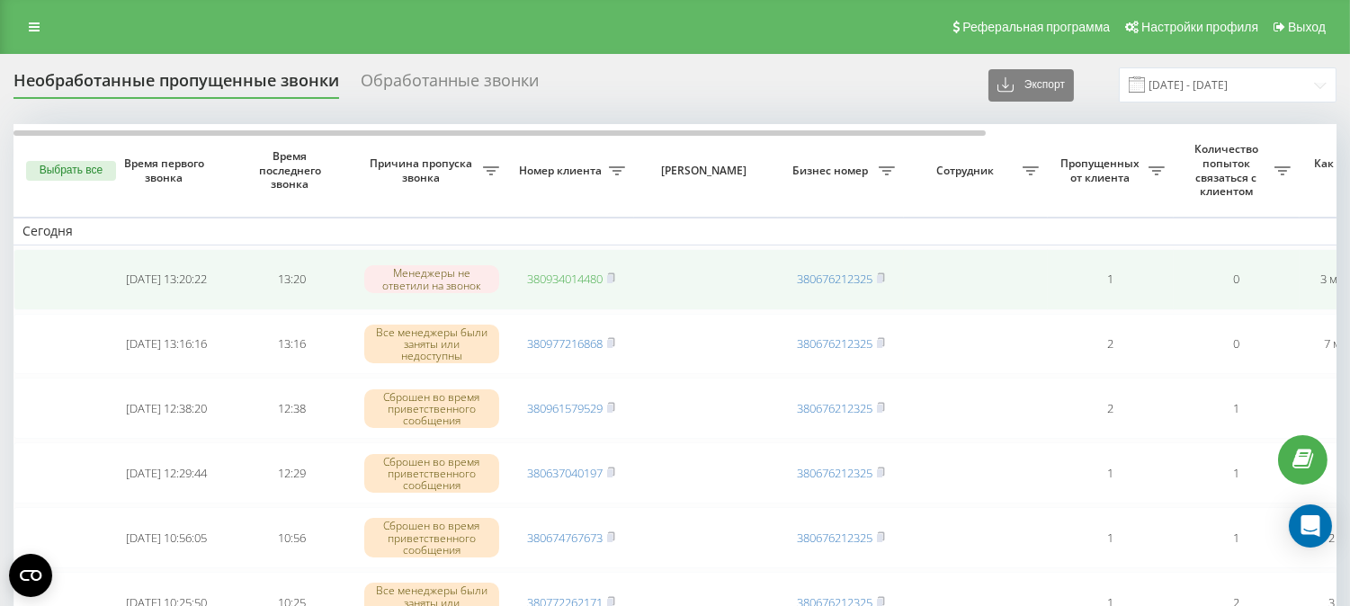
click at [551, 274] on link "380934014480" at bounding box center [565, 279] width 76 height 16
click at [556, 272] on link "380961458551" at bounding box center [565, 279] width 76 height 16
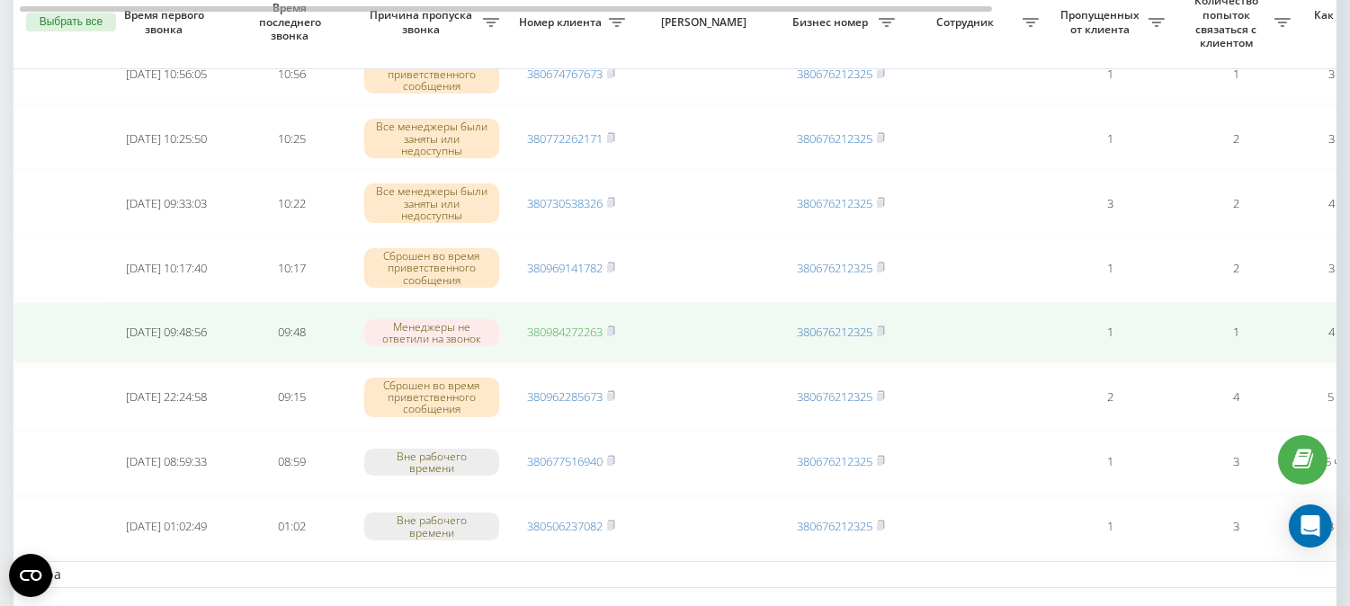
scroll to position [300, 0]
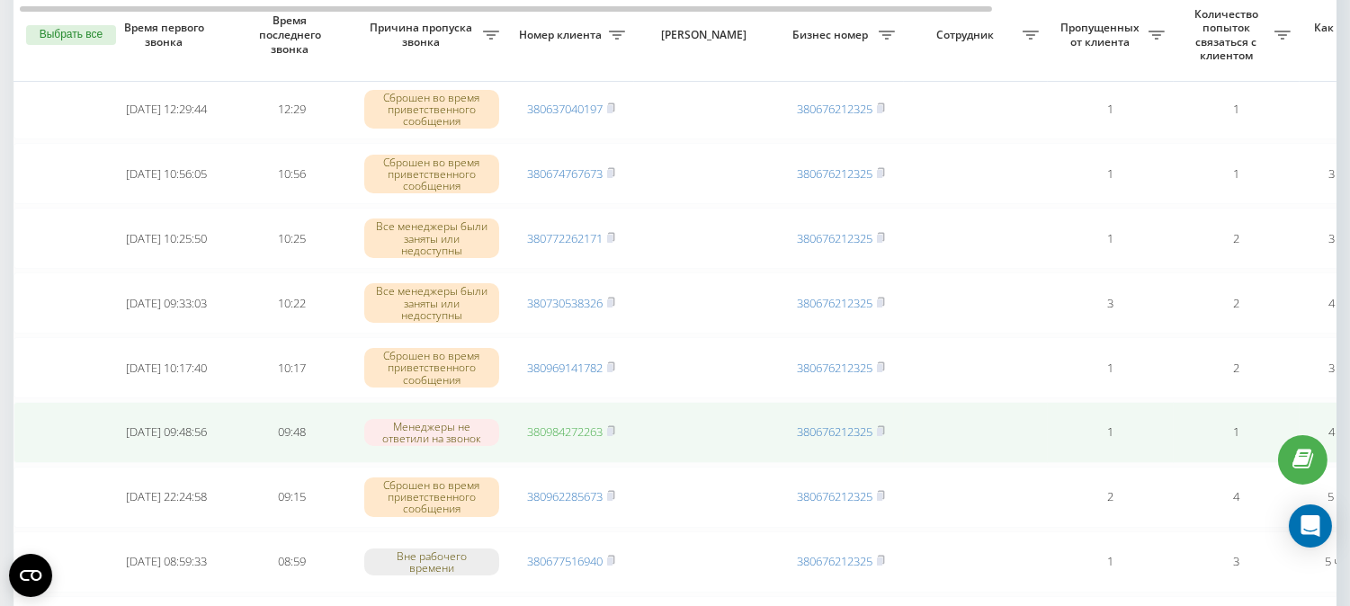
click at [546, 430] on link "380984272263" at bounding box center [565, 432] width 76 height 16
click at [553, 428] on link "380984272263" at bounding box center [565, 432] width 76 height 16
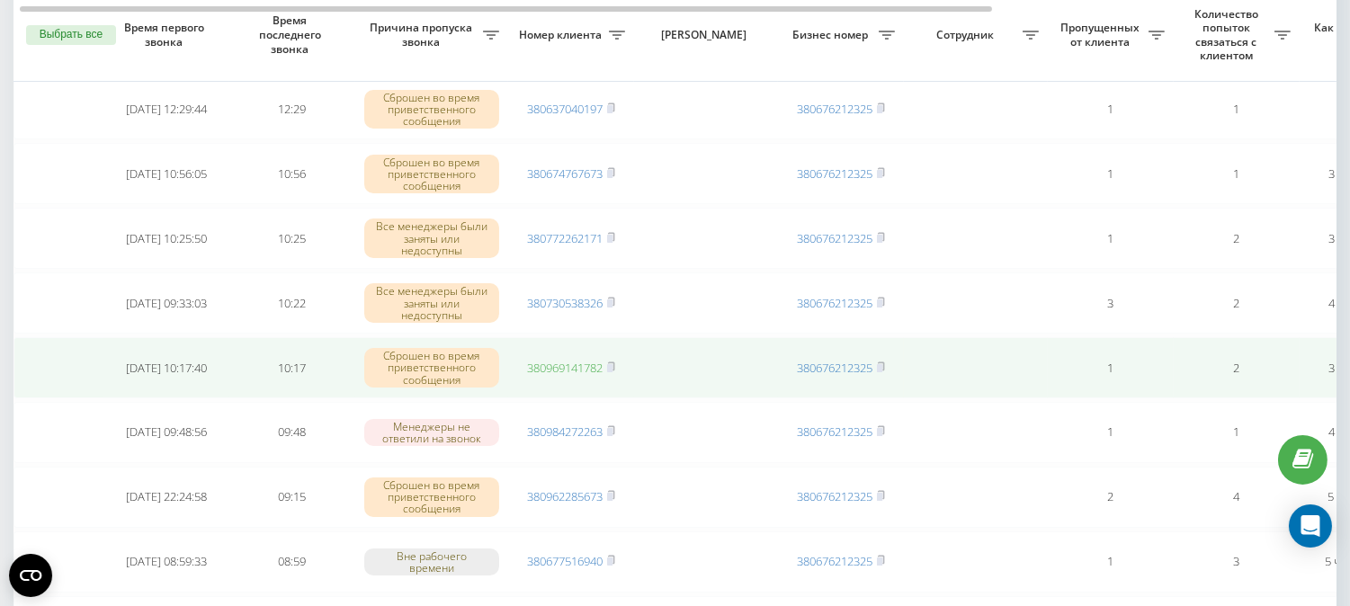
click at [559, 361] on link "380969141782" at bounding box center [565, 368] width 76 height 16
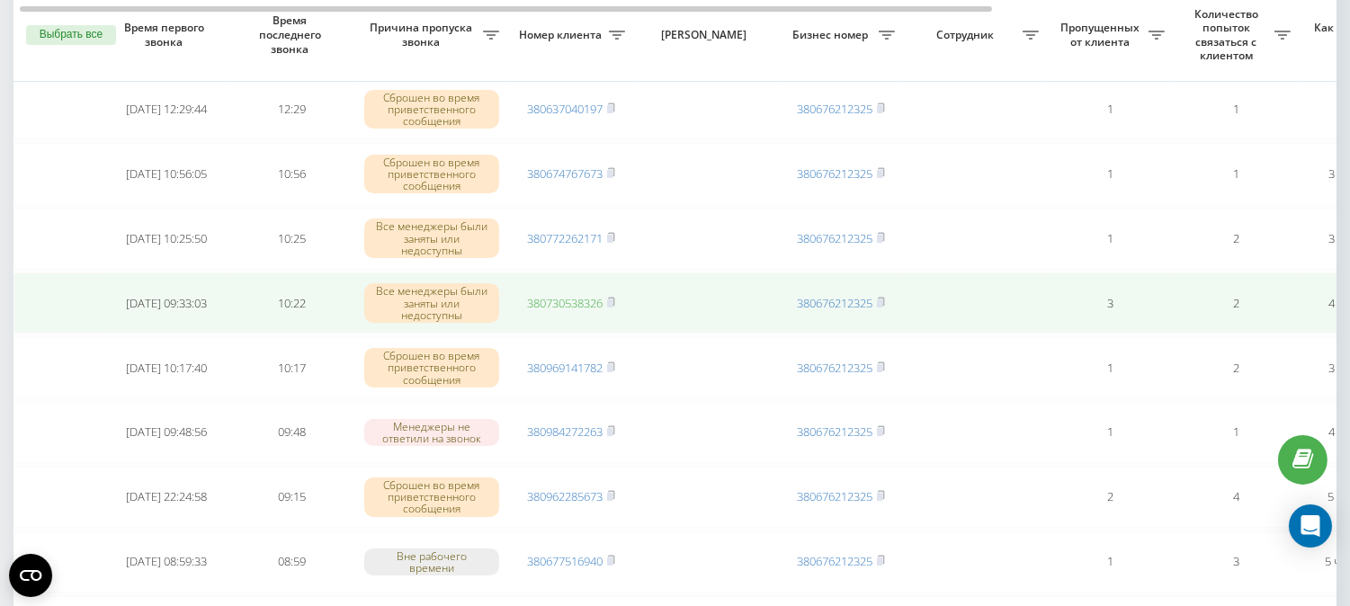
click at [568, 300] on link "380730538326" at bounding box center [565, 303] width 76 height 16
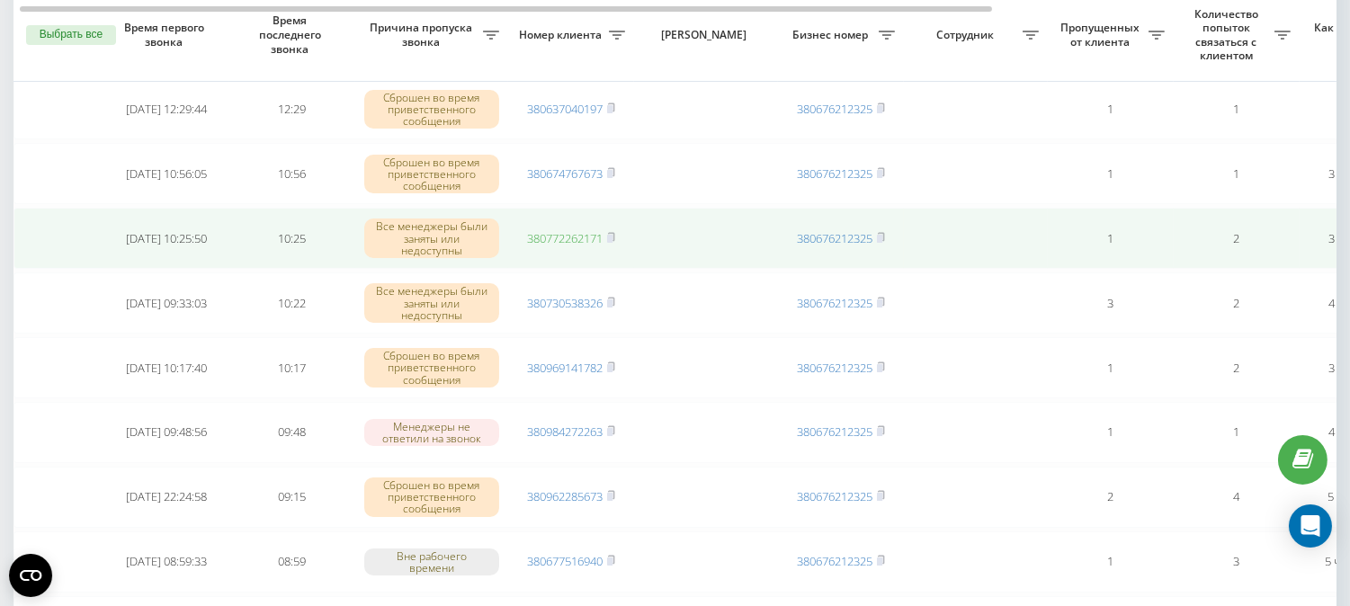
click at [534, 237] on link "380772262171" at bounding box center [565, 238] width 76 height 16
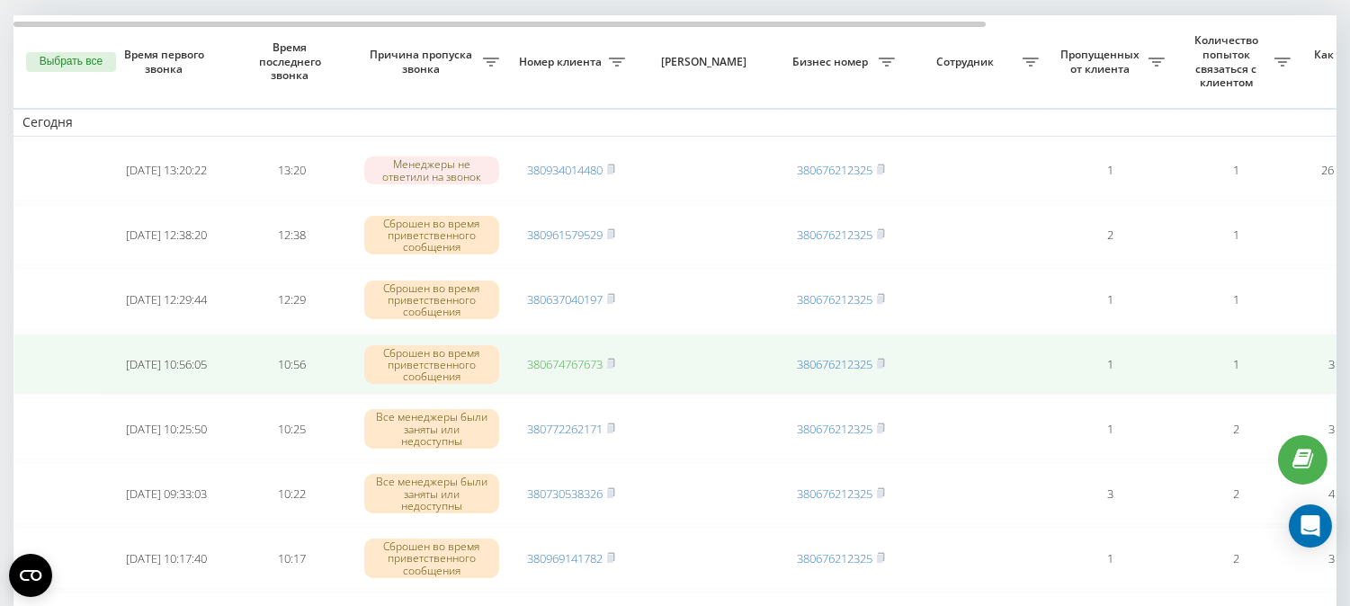
scroll to position [100, 0]
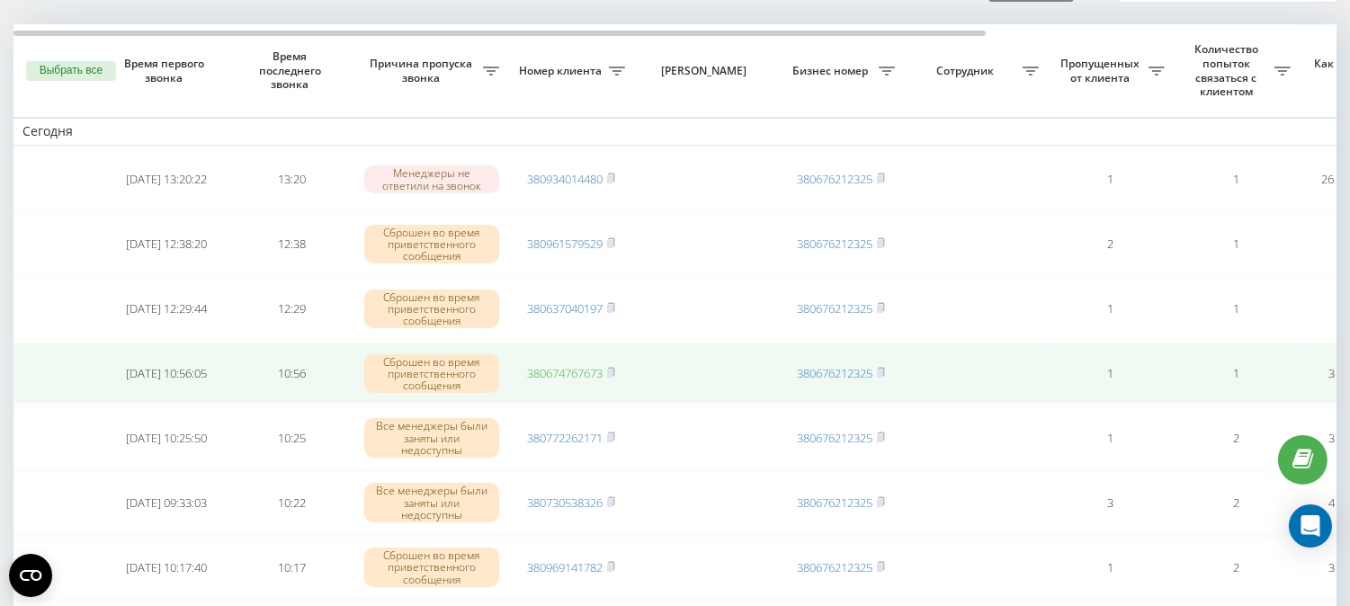
click at [578, 370] on link "380674767673" at bounding box center [565, 373] width 76 height 16
click at [537, 371] on link "380674767673" at bounding box center [565, 373] width 76 height 16
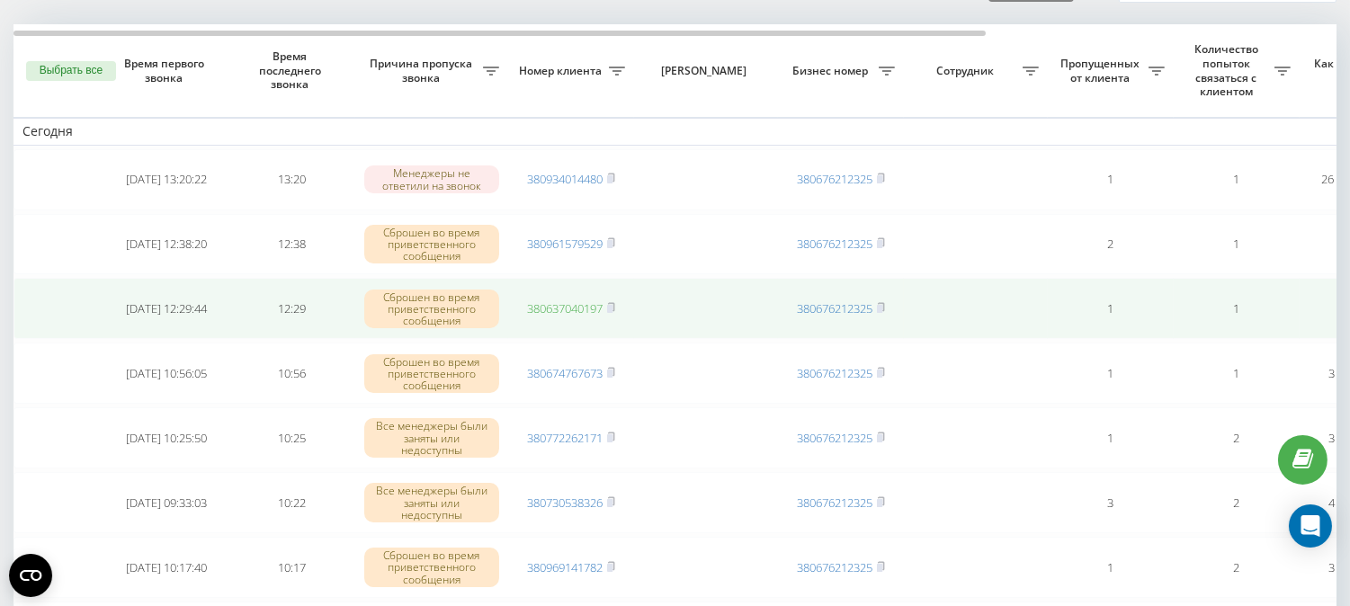
click at [547, 306] on link "380637040197" at bounding box center [565, 308] width 76 height 16
click at [569, 308] on link "380637040197" at bounding box center [565, 308] width 76 height 16
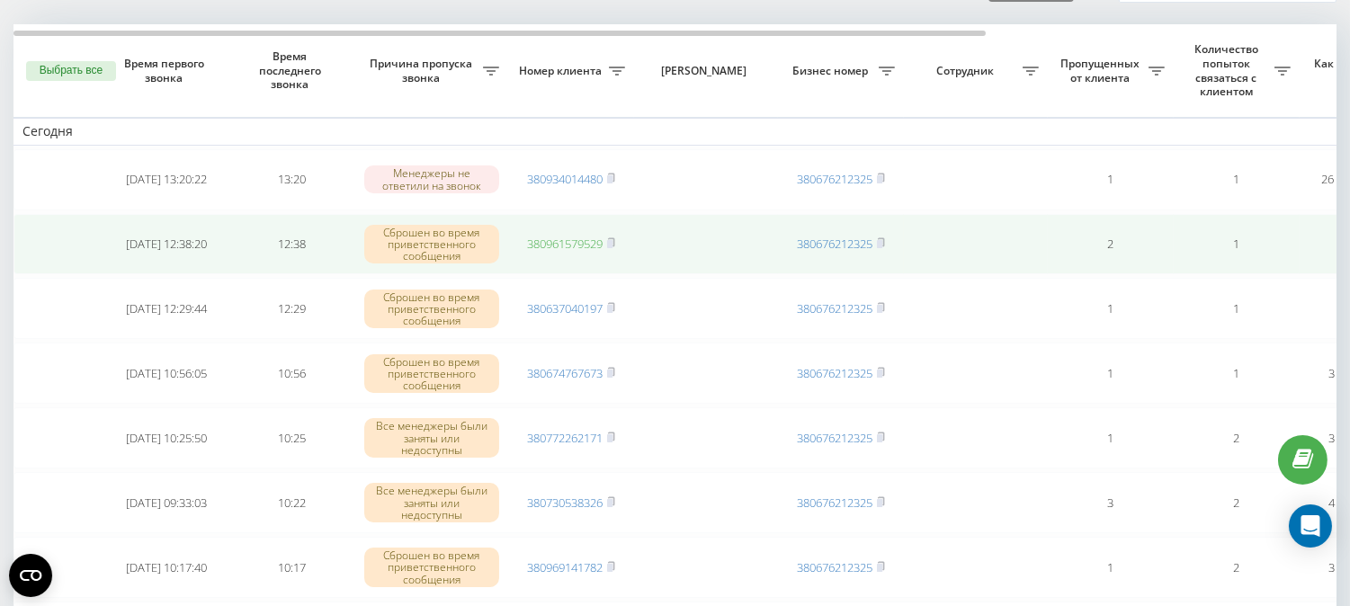
click at [573, 241] on link "380961579529" at bounding box center [565, 244] width 76 height 16
click at [577, 238] on link "380961579529" at bounding box center [565, 244] width 76 height 16
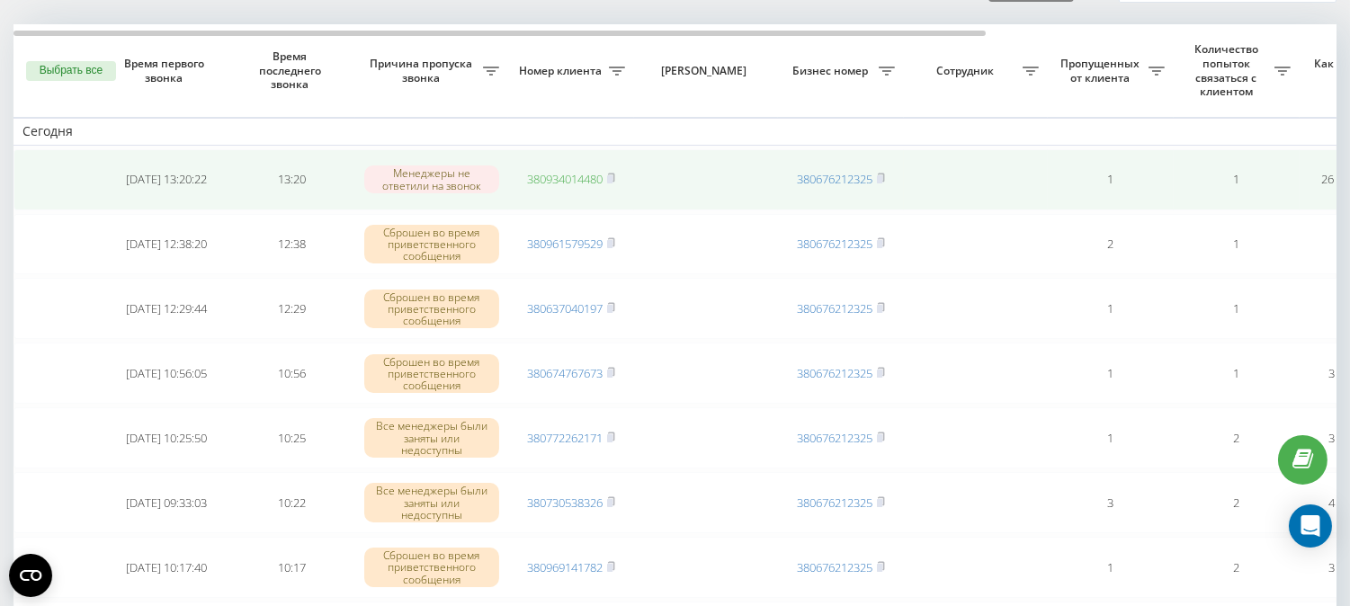
click at [553, 181] on link "380934014480" at bounding box center [565, 179] width 76 height 16
click at [573, 172] on link "380934014480" at bounding box center [565, 179] width 76 height 16
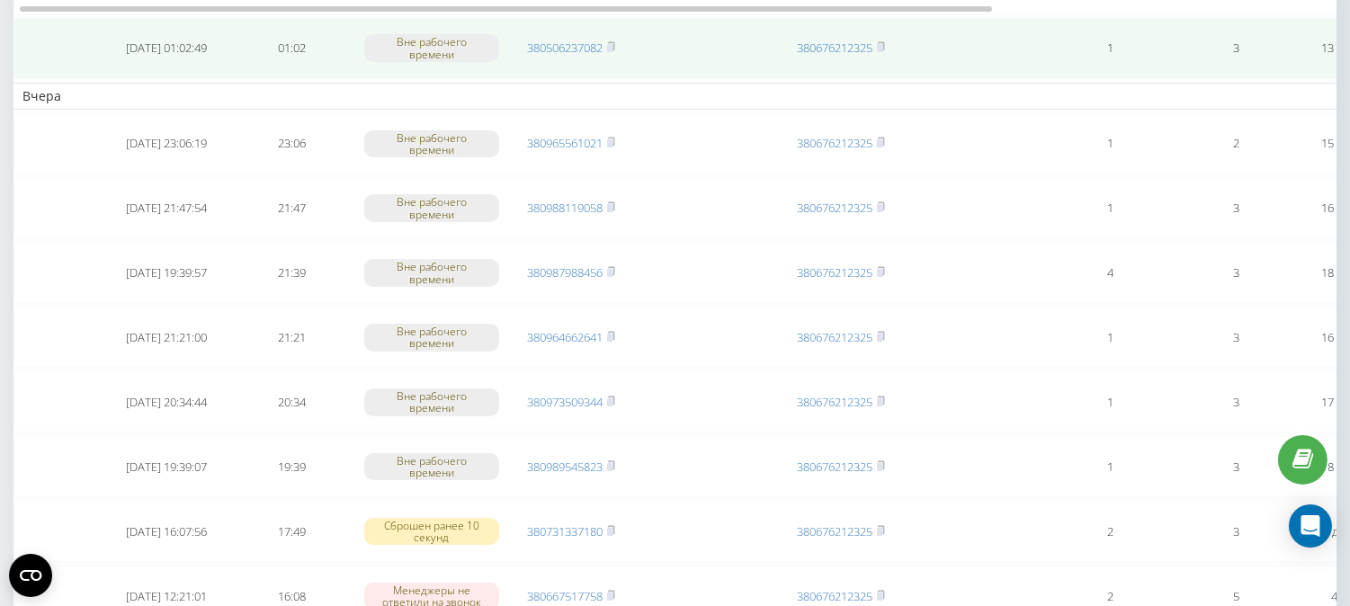
scroll to position [499, 0]
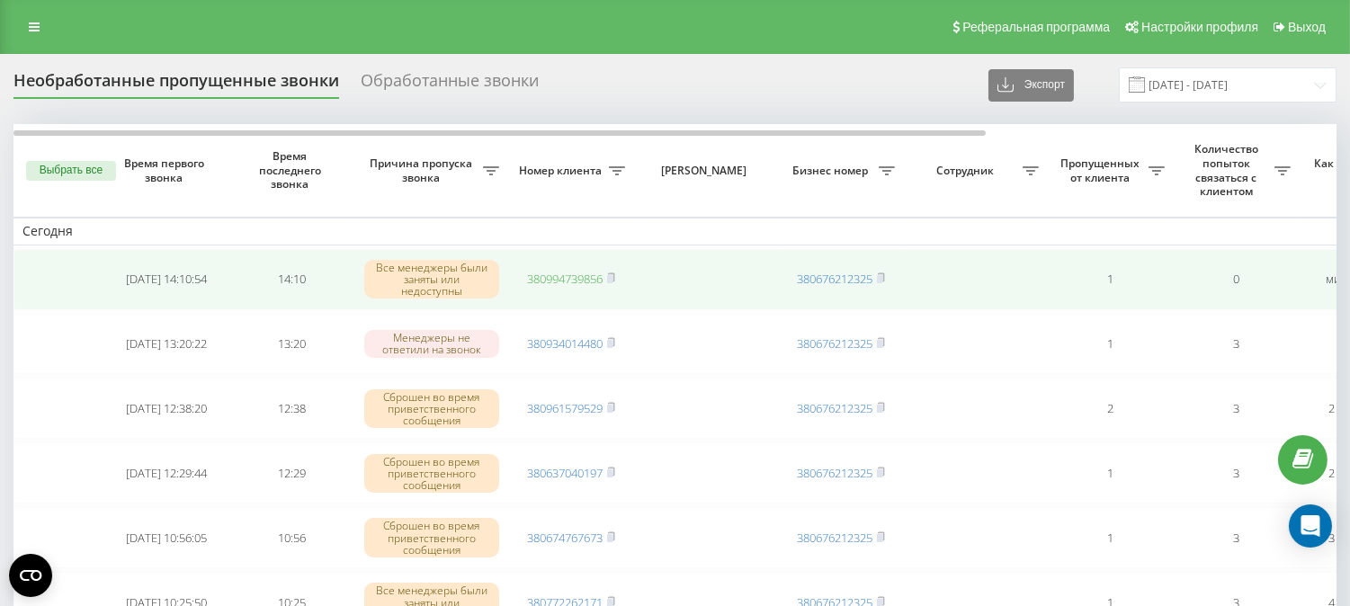
click at [541, 277] on link "380994739856" at bounding box center [565, 279] width 76 height 16
click at [541, 273] on link "380994739856" at bounding box center [565, 279] width 76 height 16
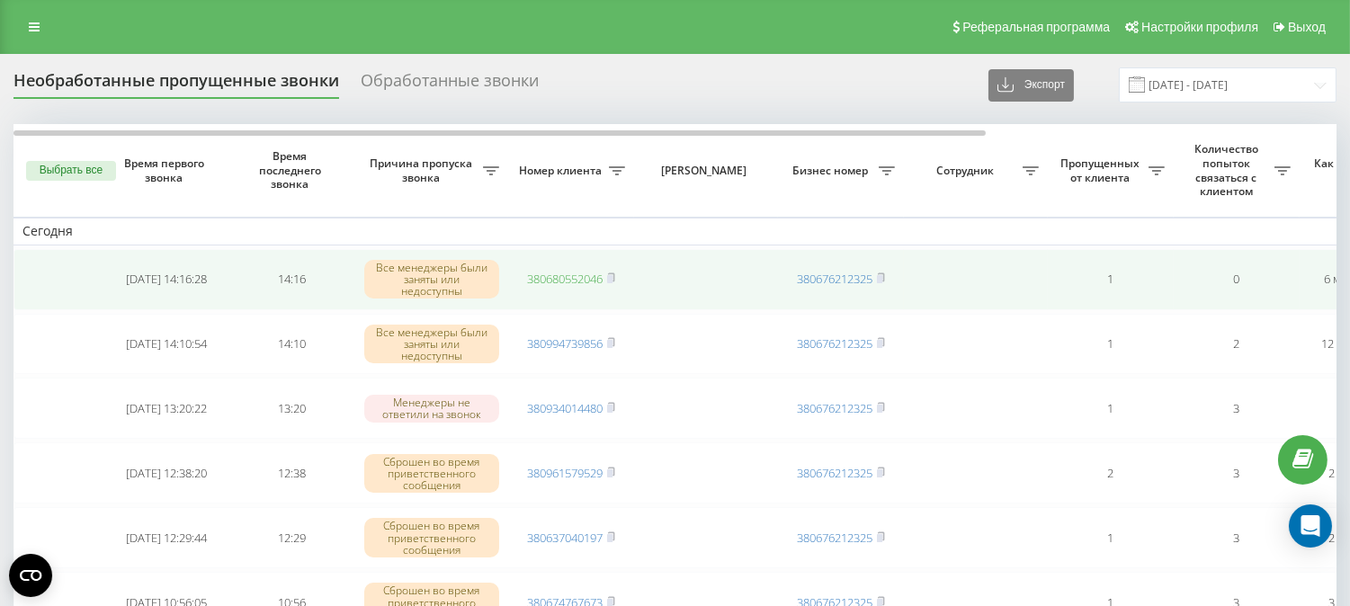
click at [556, 273] on link "380680552046" at bounding box center [565, 279] width 76 height 16
click at [550, 279] on link "380991612965" at bounding box center [565, 279] width 76 height 16
click at [561, 274] on link "380968771721" at bounding box center [565, 279] width 76 height 16
click at [562, 273] on link "380951321099" at bounding box center [565, 279] width 76 height 16
click at [546, 279] on link "380985844268" at bounding box center [565, 279] width 76 height 16
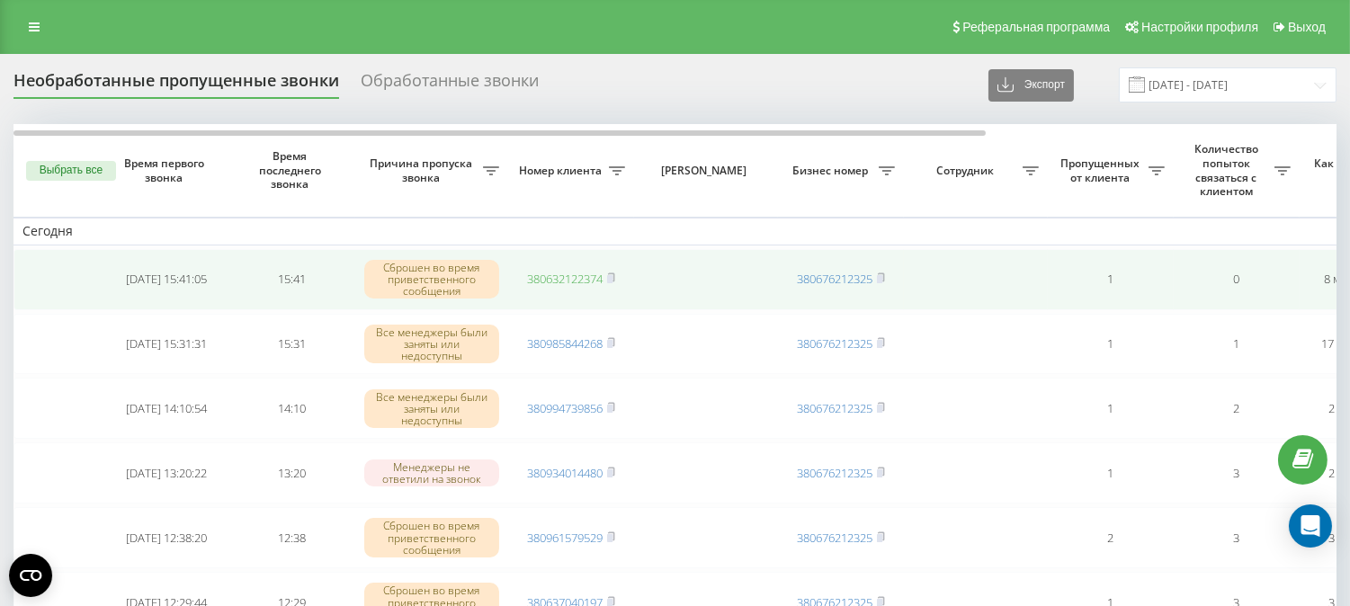
click at [577, 274] on link "380632122374" at bounding box center [565, 279] width 76 height 16
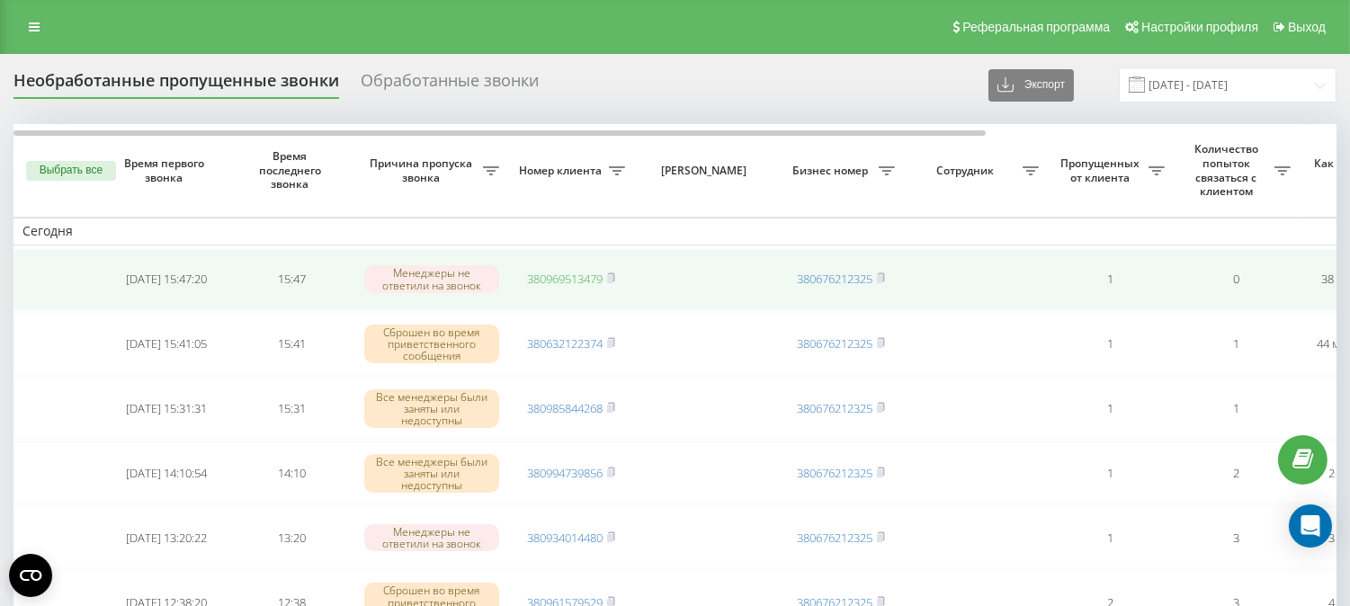
click at [541, 277] on link "380969513479" at bounding box center [565, 279] width 76 height 16
click at [585, 273] on link "380969513479" at bounding box center [565, 279] width 76 height 16
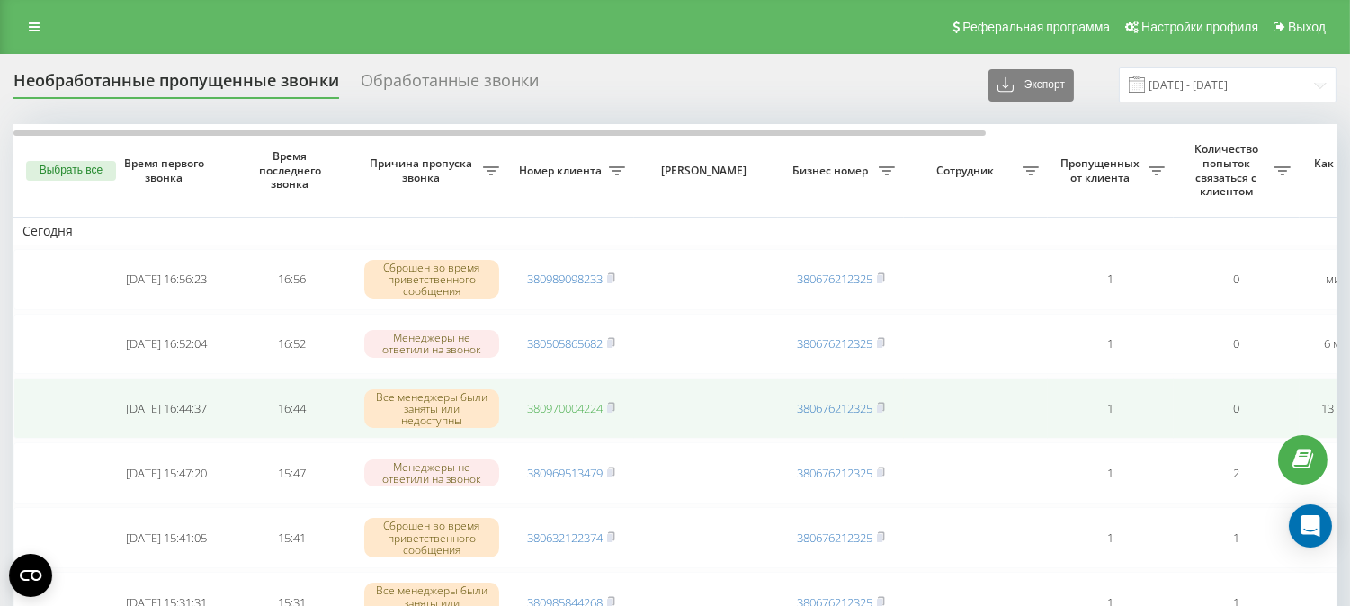
click at [547, 400] on link "380970004224" at bounding box center [565, 408] width 76 height 16
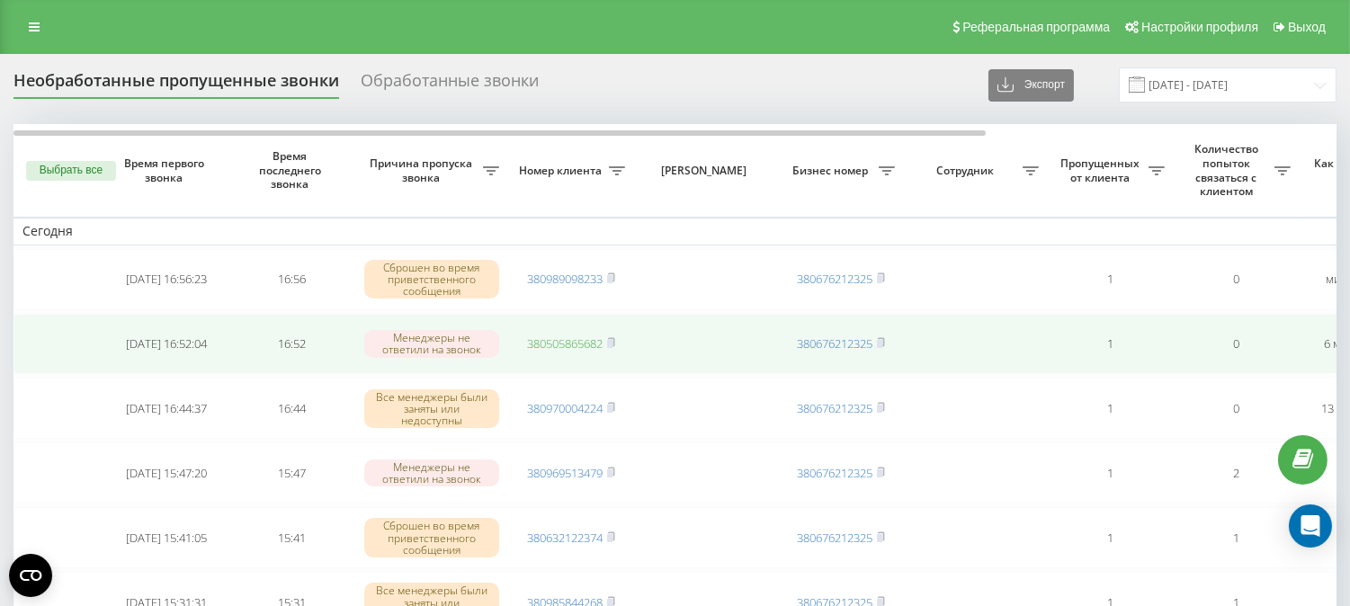
click at [568, 337] on link "380505865682" at bounding box center [565, 343] width 76 height 16
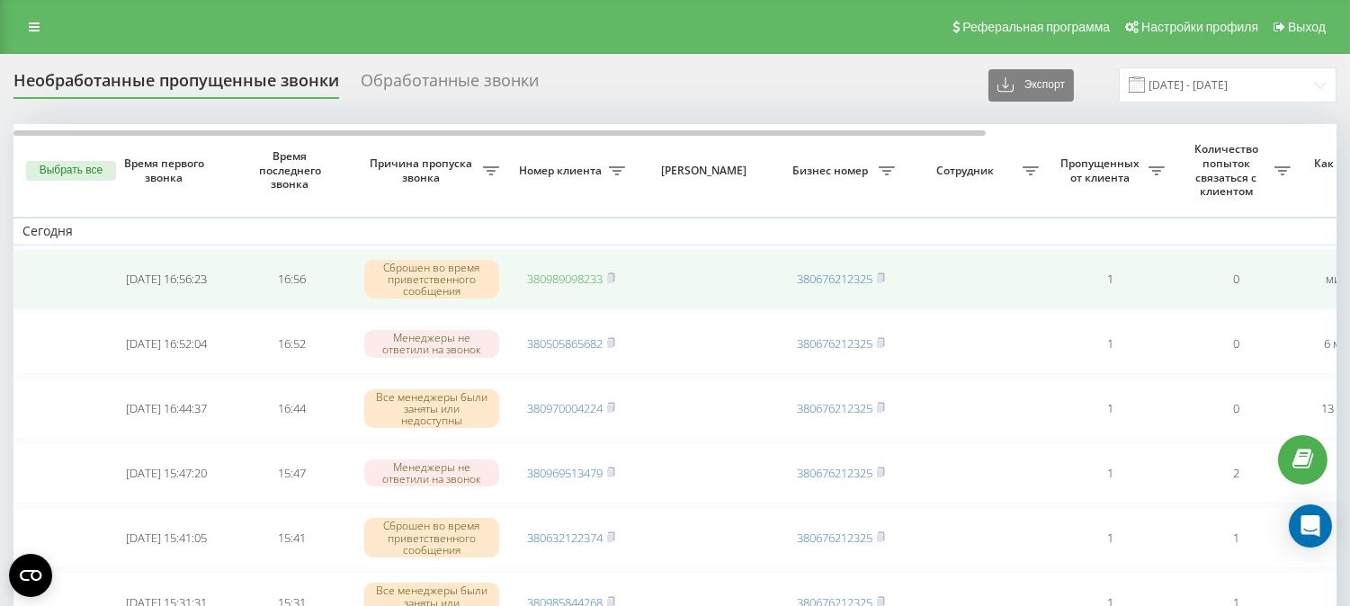
click at [536, 280] on link "380989098233" at bounding box center [565, 279] width 76 height 16
